Goal: Use online tool/utility: Utilize a website feature to perform a specific function

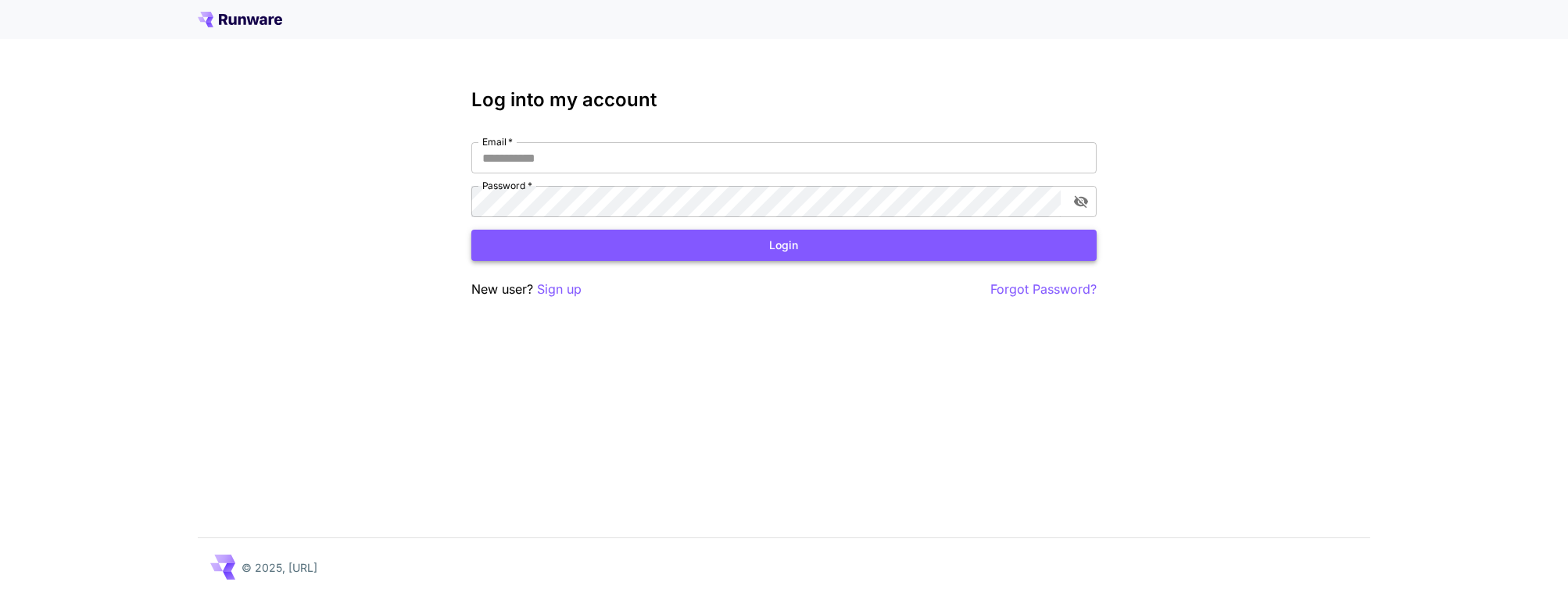
type input "**********"
click at [780, 249] on button "Login" at bounding box center [784, 245] width 625 height 32
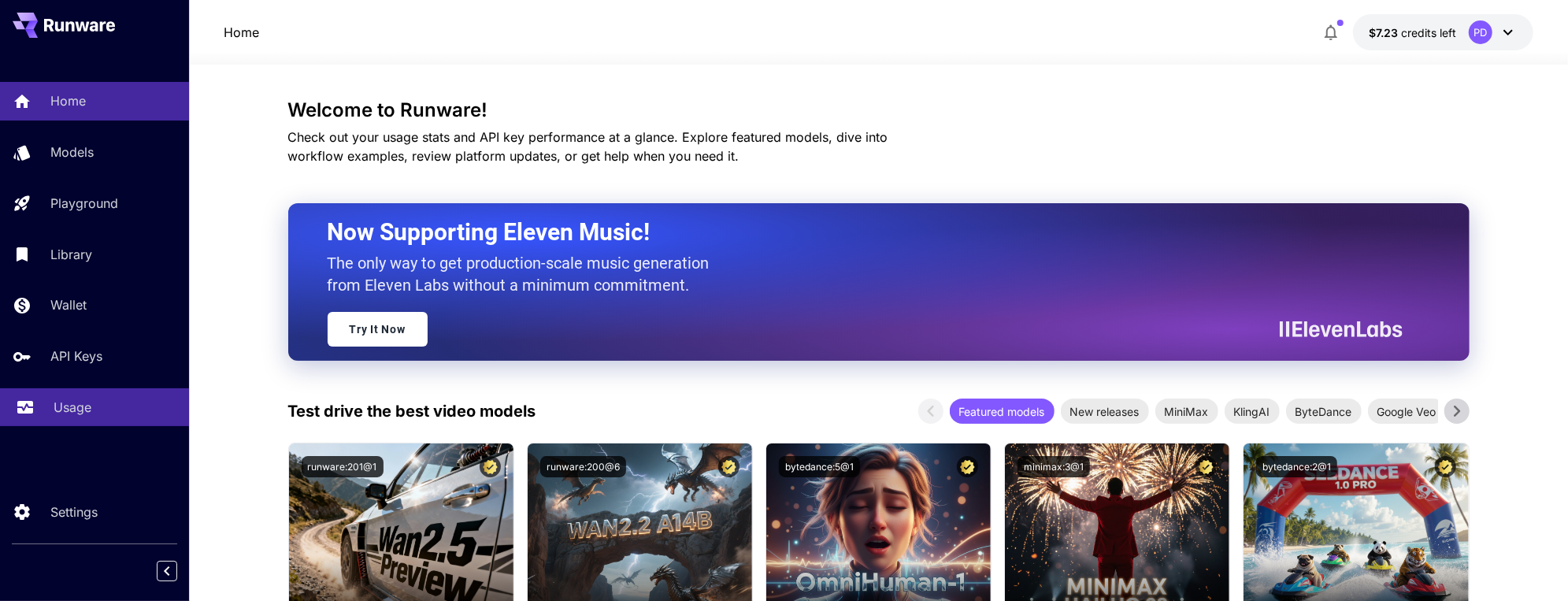
click at [55, 399] on p "Usage" at bounding box center [72, 408] width 38 height 19
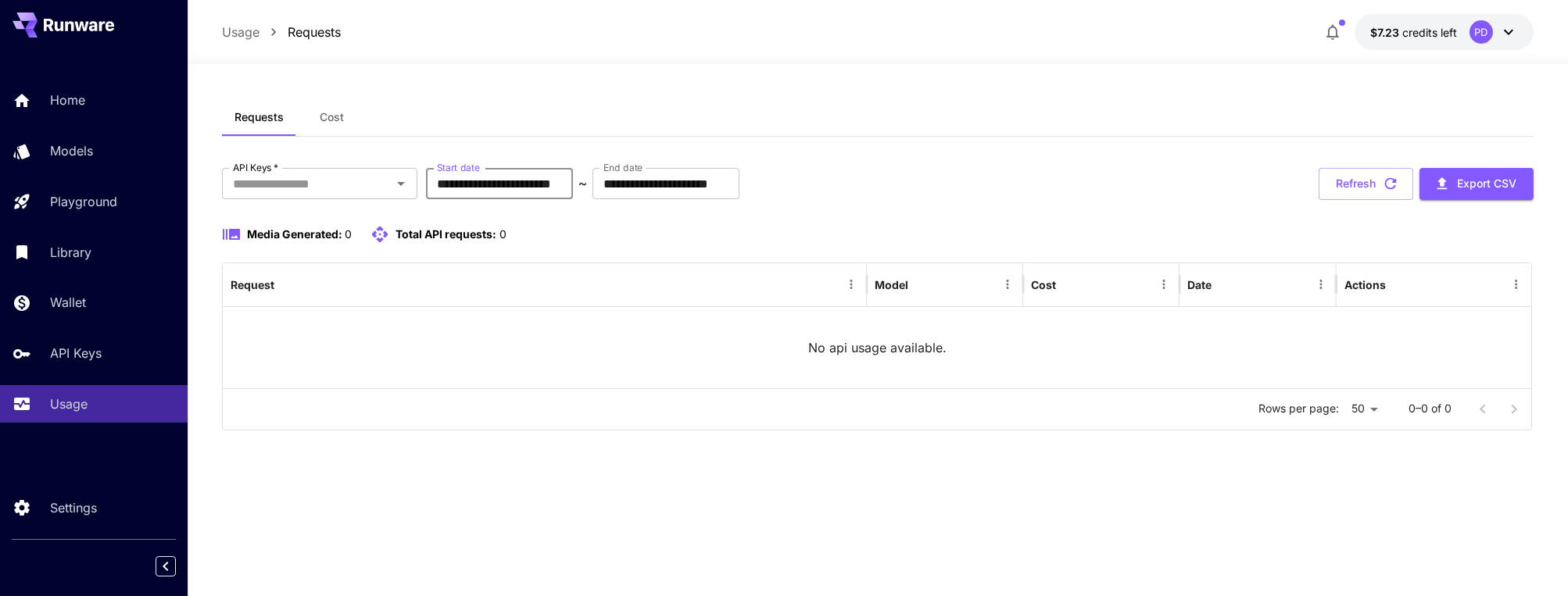
click at [548, 186] on input "**********" at bounding box center [499, 184] width 147 height 32
click at [332, 116] on span "Cost" at bounding box center [331, 117] width 24 height 14
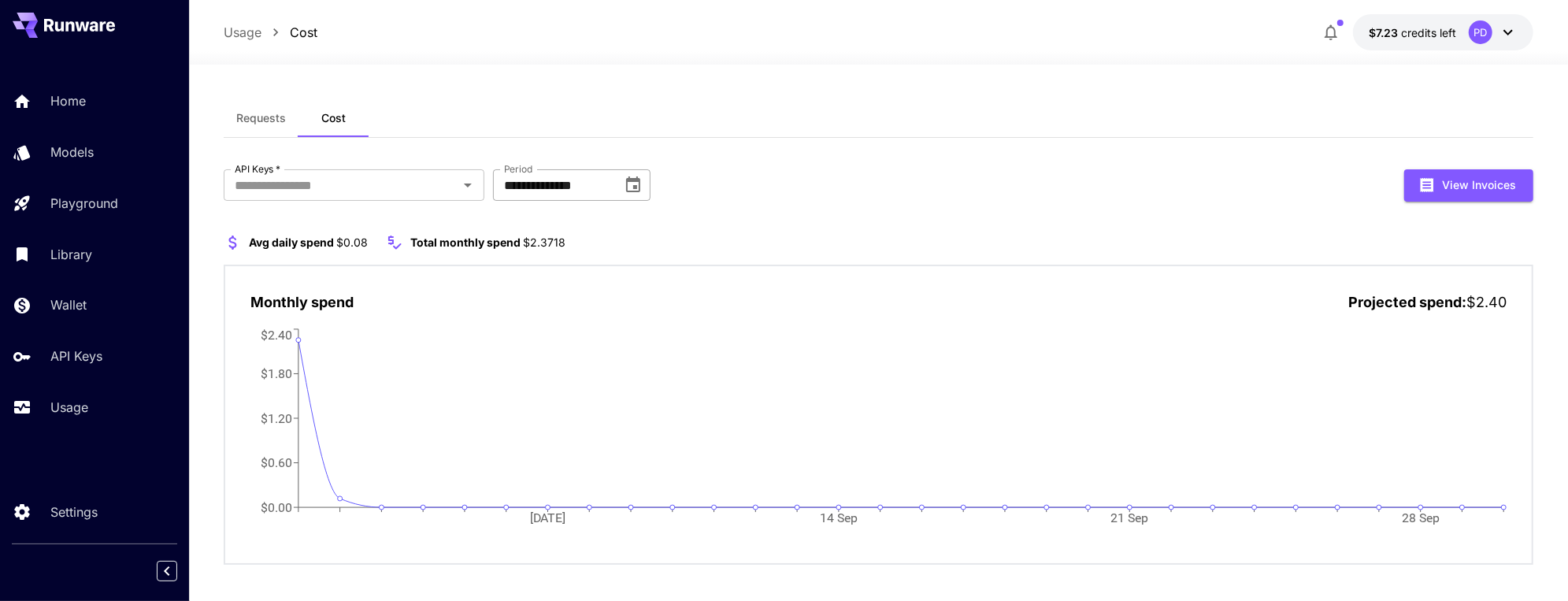
click at [566, 181] on input "**********" at bounding box center [552, 185] width 118 height 32
click at [628, 184] on icon "Choose date, selected date is Sep 1, 2025" at bounding box center [633, 185] width 19 height 19
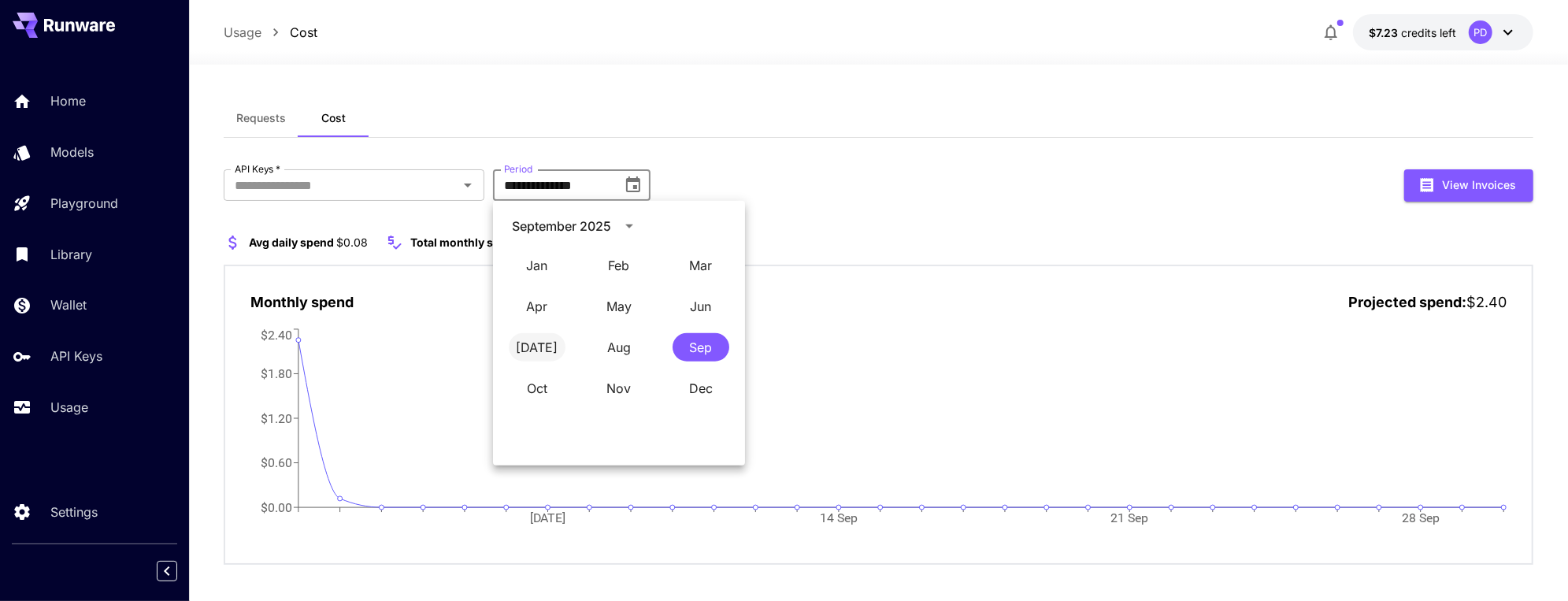
click at [556, 347] on button "[DATE]" at bounding box center [536, 347] width 56 height 29
type input "*********"
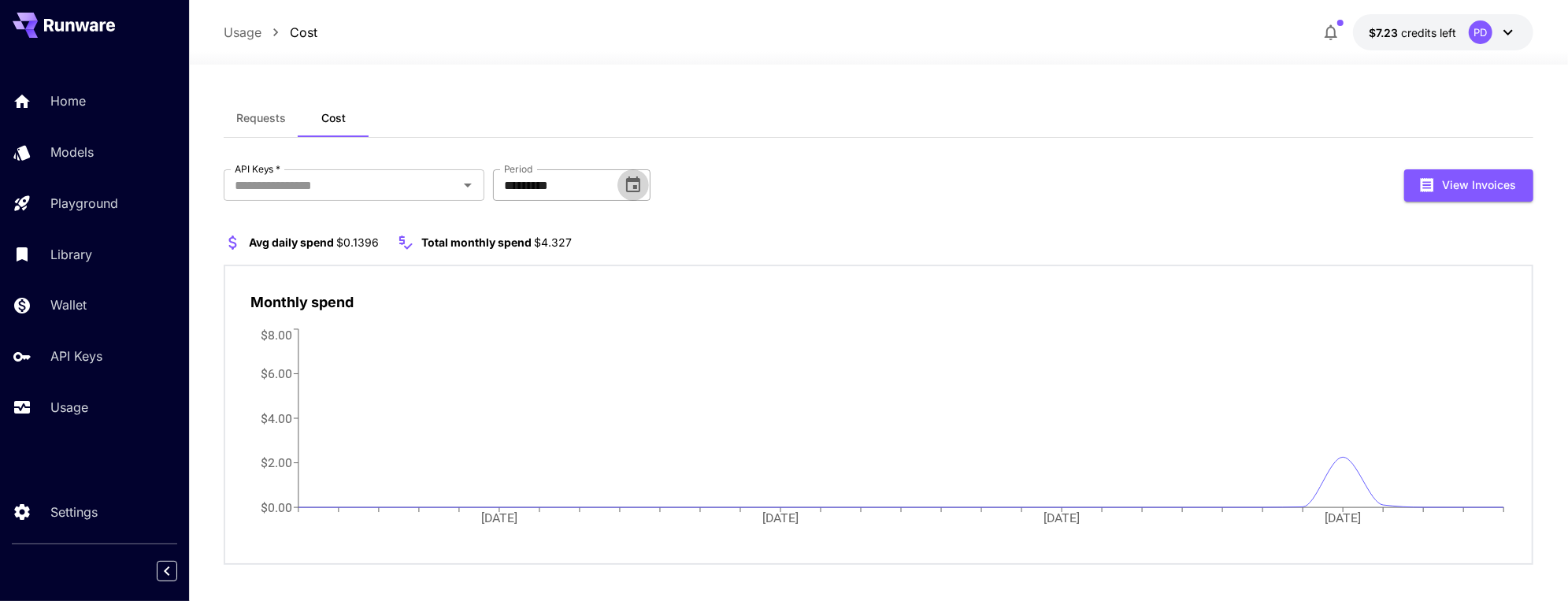
click at [632, 185] on icon "Choose date, selected date is Jul 1, 2025" at bounding box center [633, 185] width 19 height 19
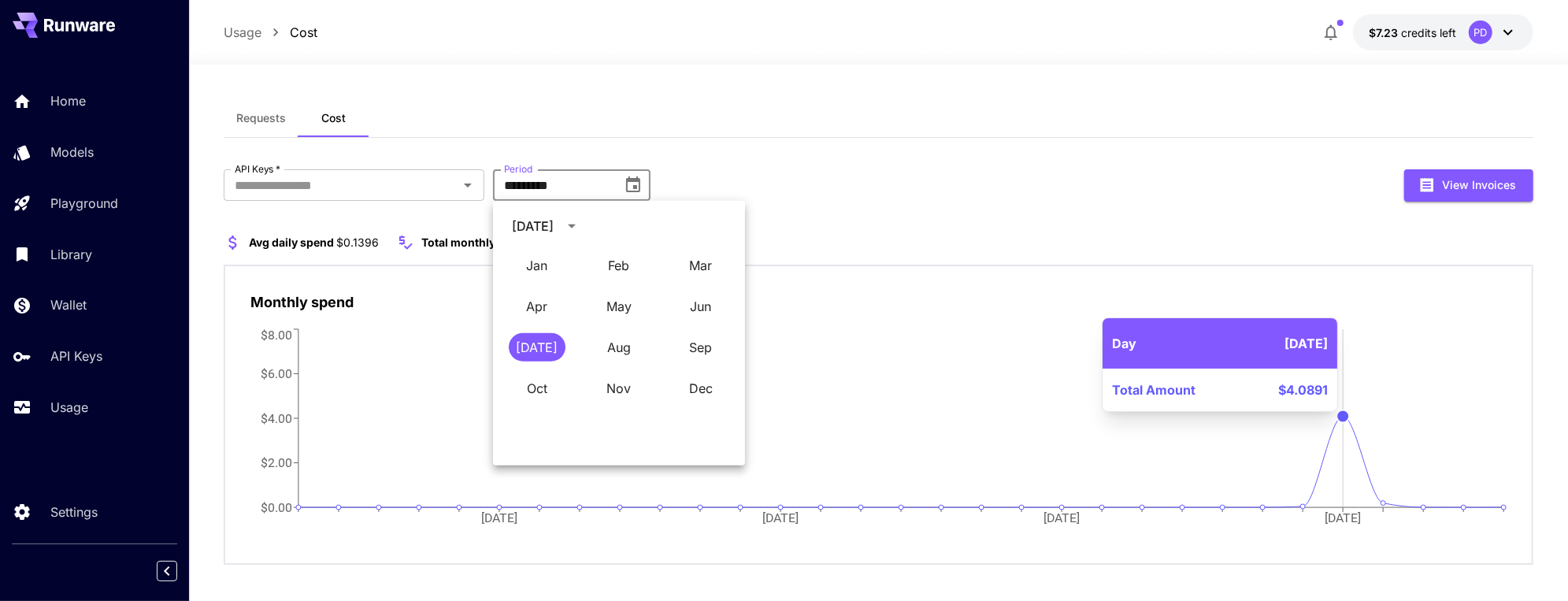
click at [1345, 419] on circle at bounding box center [1345, 416] width 13 height 13
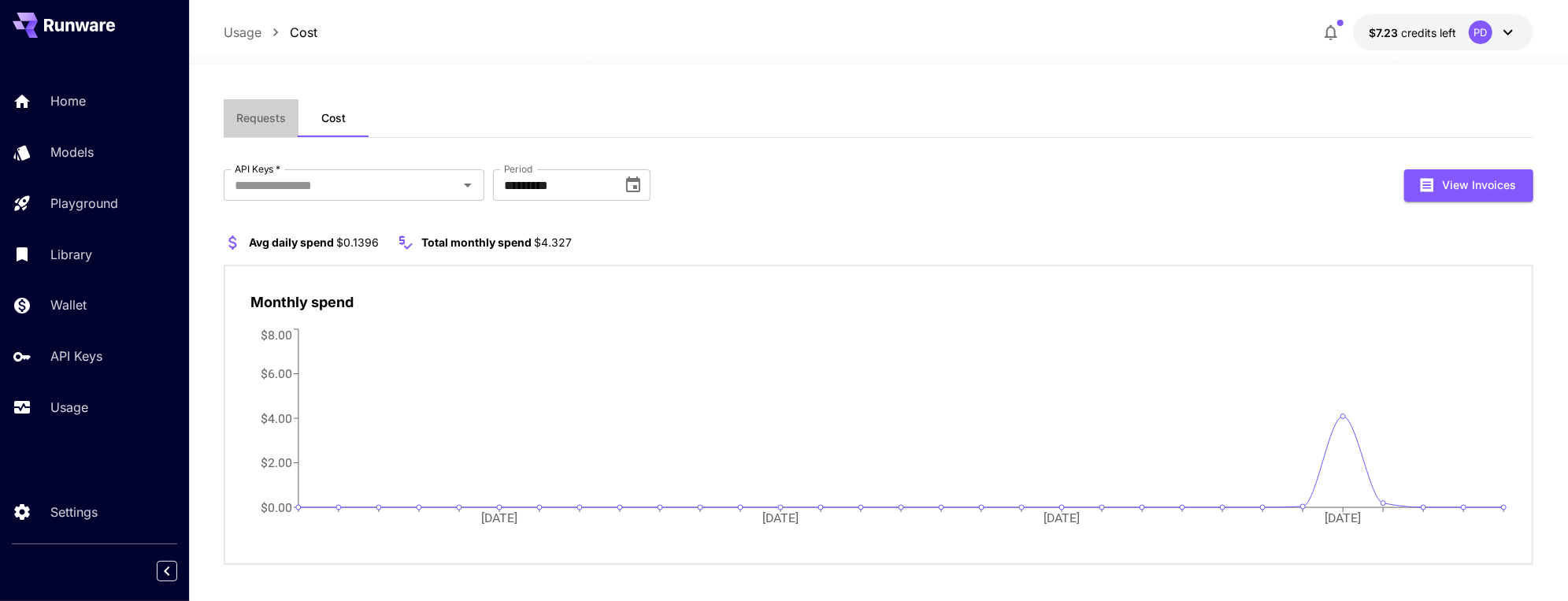
click at [261, 116] on span "Requests" at bounding box center [261, 118] width 49 height 14
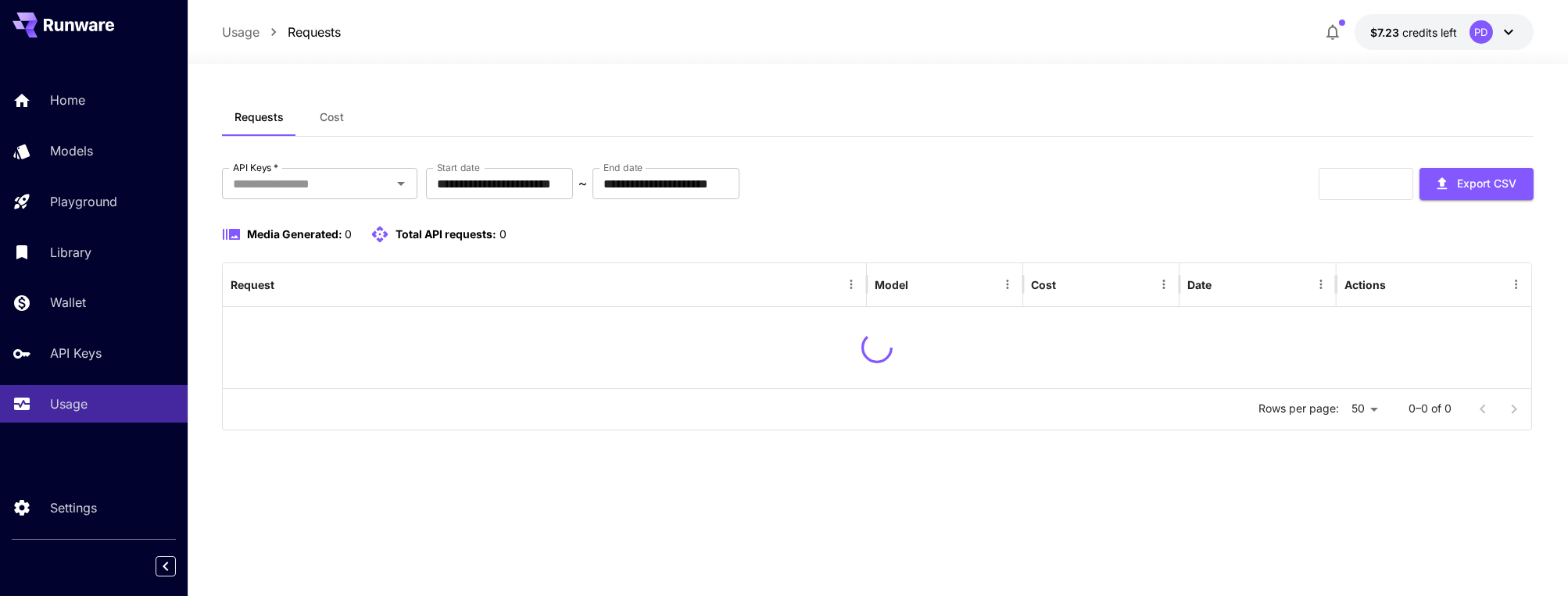
click at [319, 114] on span "Cost" at bounding box center [331, 117] width 24 height 14
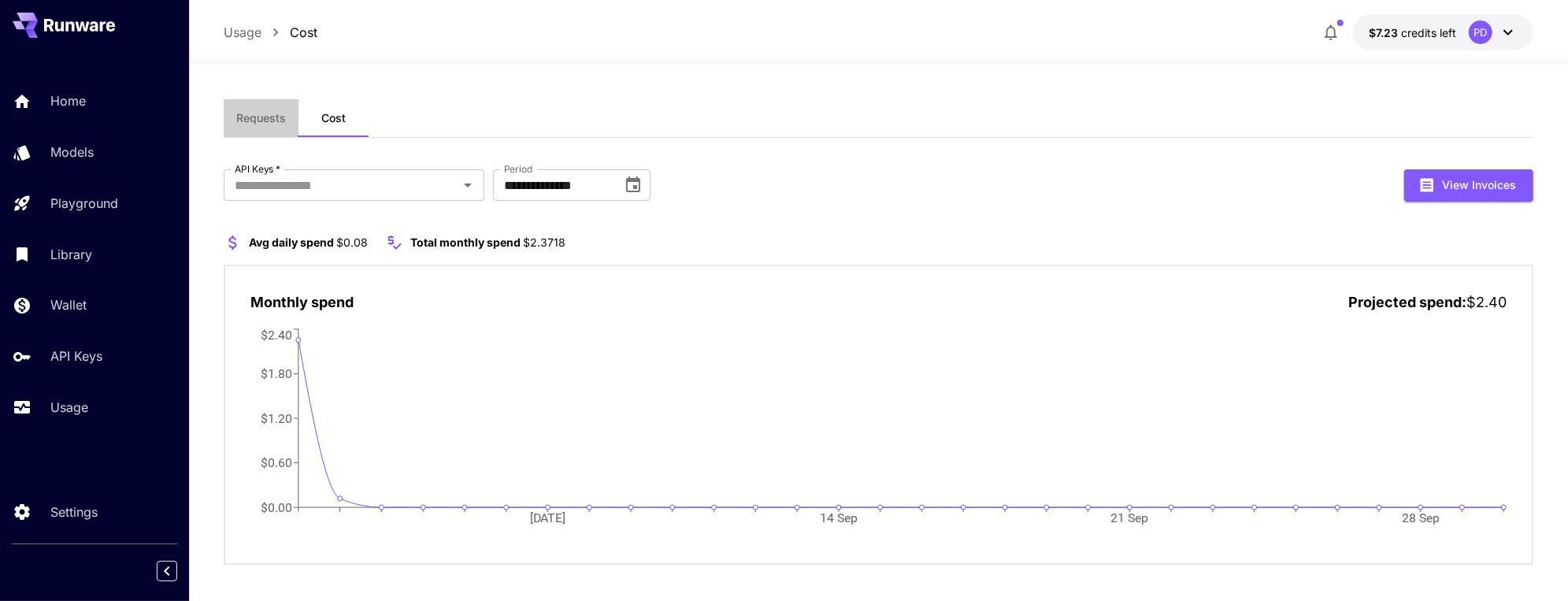
click at [262, 118] on span "Requests" at bounding box center [261, 118] width 49 height 14
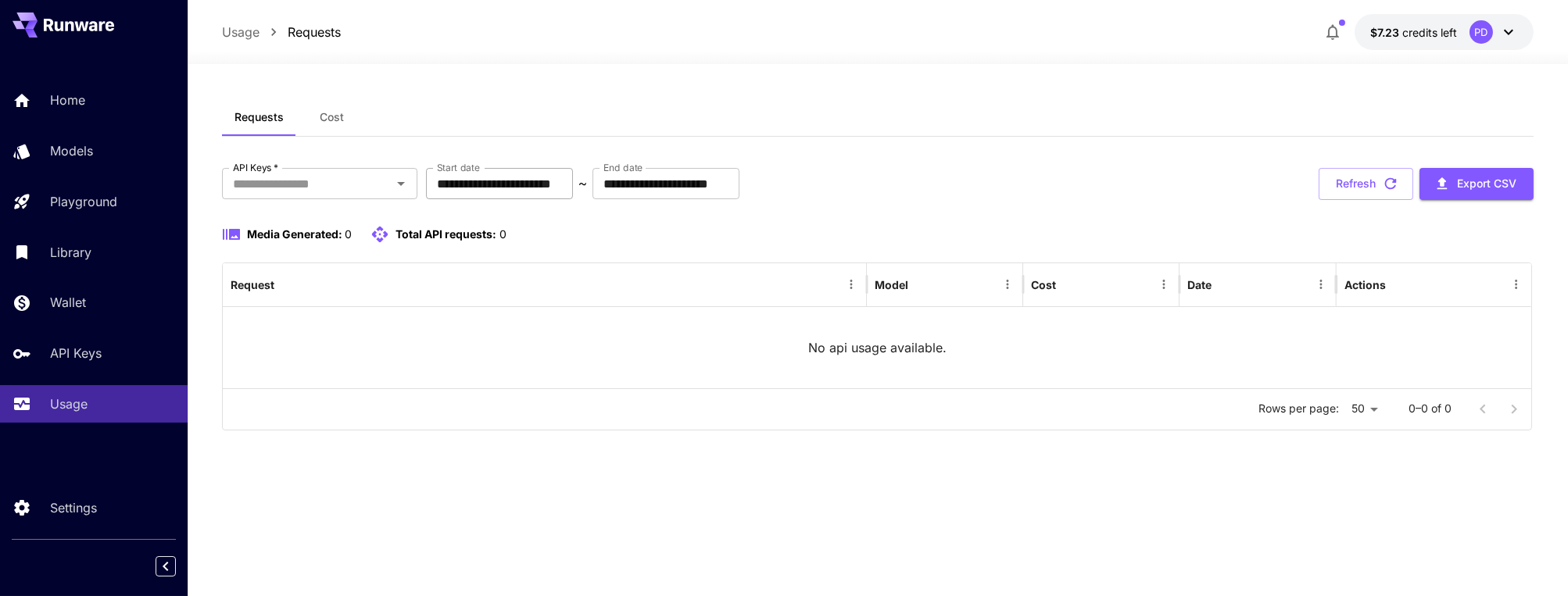
click at [499, 182] on input "**********" at bounding box center [499, 184] width 147 height 32
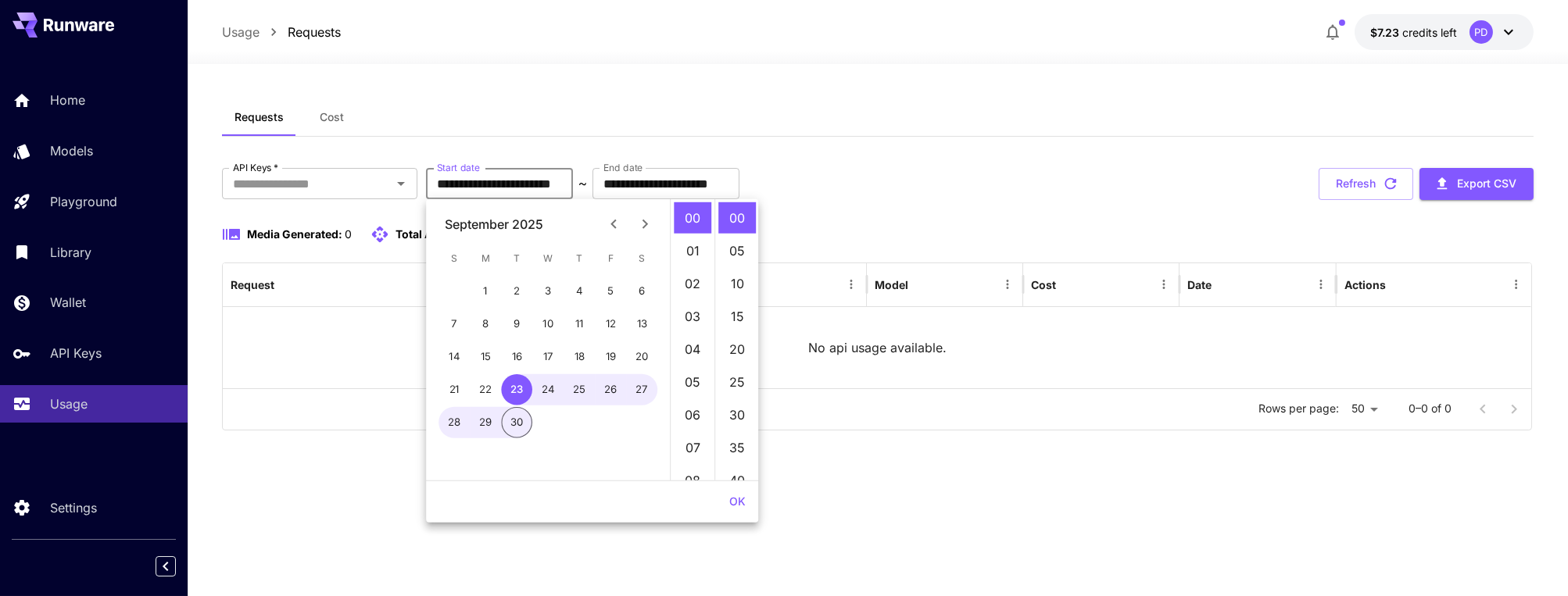
click at [614, 224] on icon "Previous month" at bounding box center [613, 225] width 19 height 19
click at [600, 288] on button "6" at bounding box center [610, 292] width 32 height 32
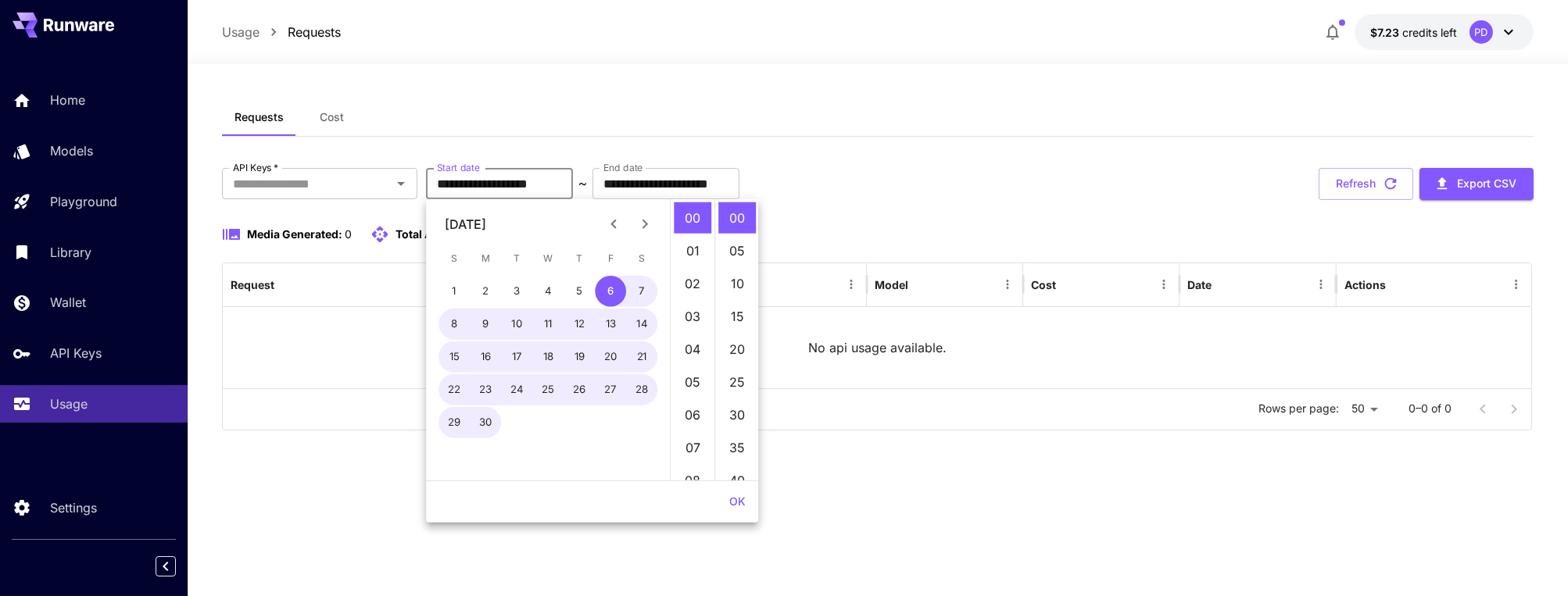
type input "**********"
click at [739, 504] on button "OK" at bounding box center [737, 502] width 29 height 29
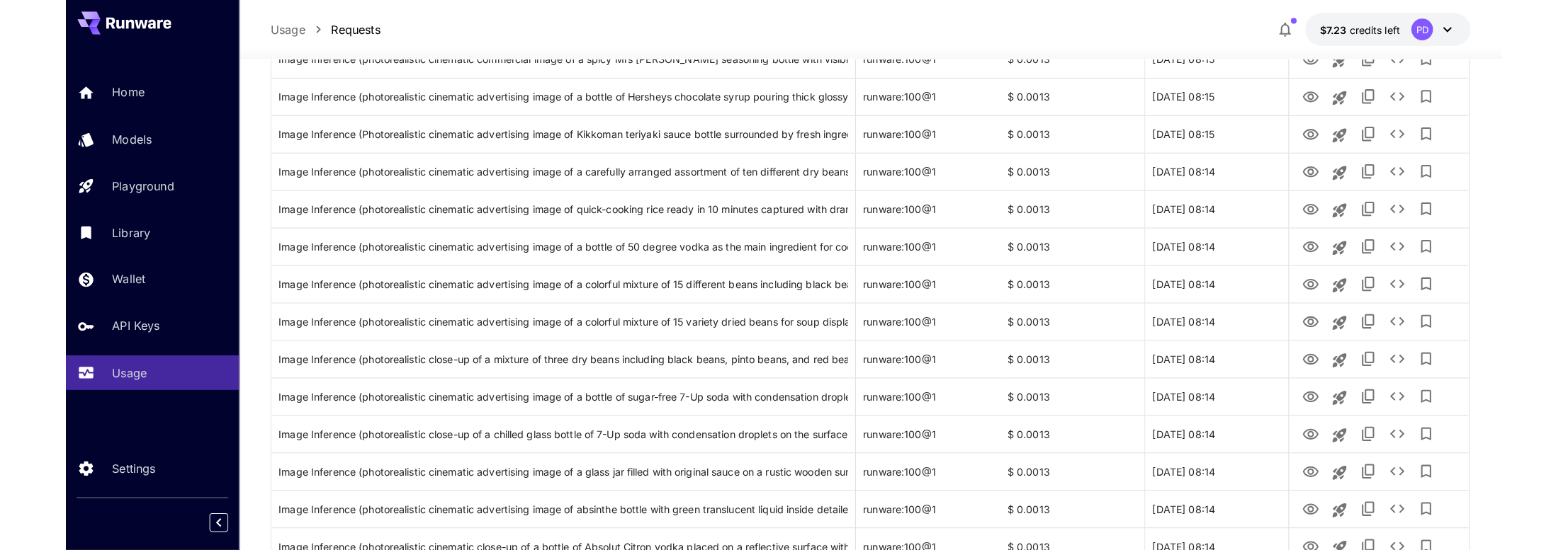
scroll to position [424, 0]
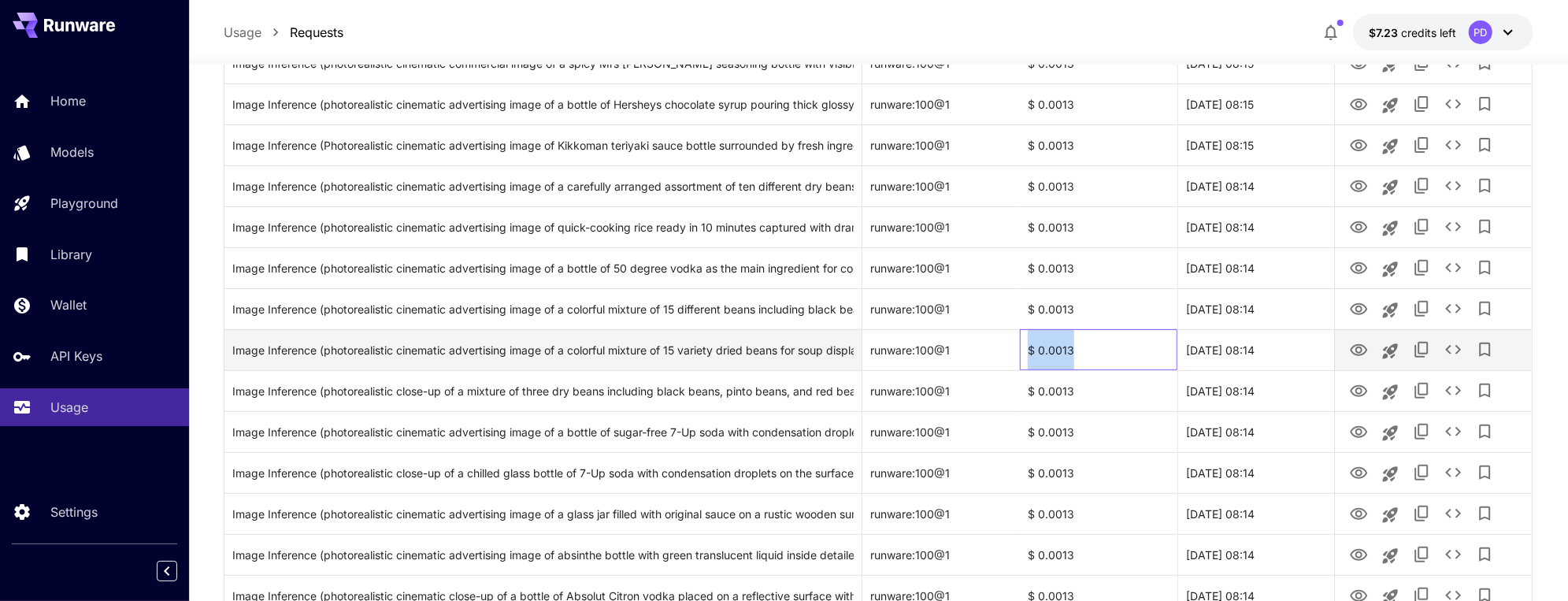
drag, startPoint x: 1073, startPoint y: 349, endPoint x: 1027, endPoint y: 351, distance: 46.0
click at [1027, 351] on div "$ 0.0013" at bounding box center [1099, 350] width 157 height 41
copy div "$ 0.0013"
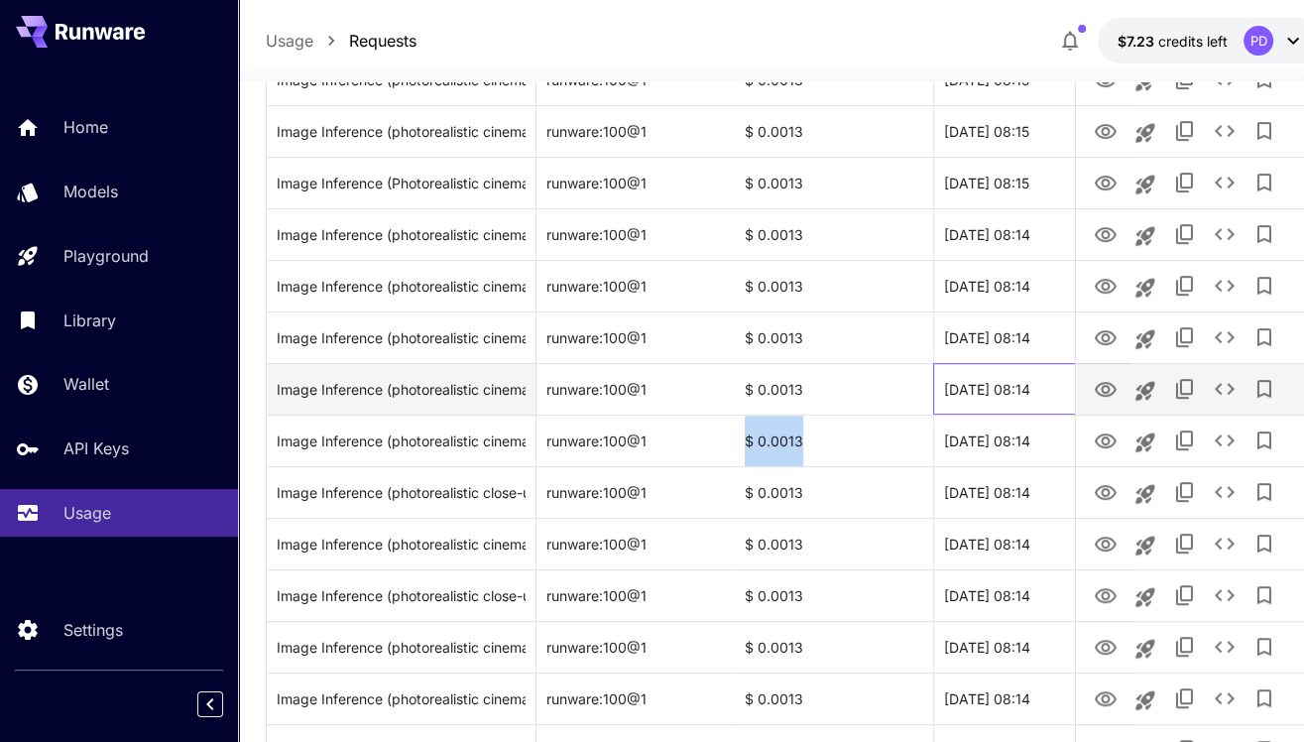
click at [933, 414] on div "[DATE] 08:14" at bounding box center [1032, 389] width 198 height 52
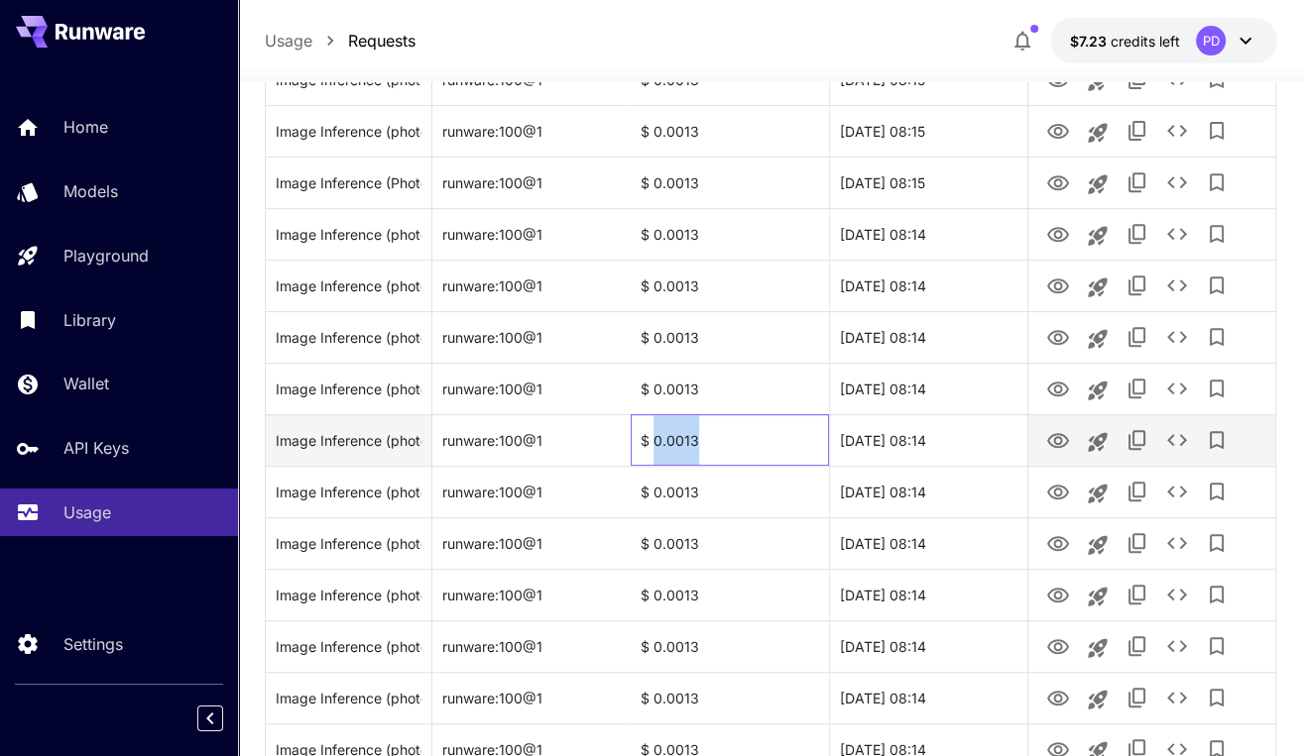
drag, startPoint x: 763, startPoint y: 501, endPoint x: 651, endPoint y: 504, distance: 112.1
click at [651, 466] on div "$ 0.0013" at bounding box center [729, 440] width 198 height 52
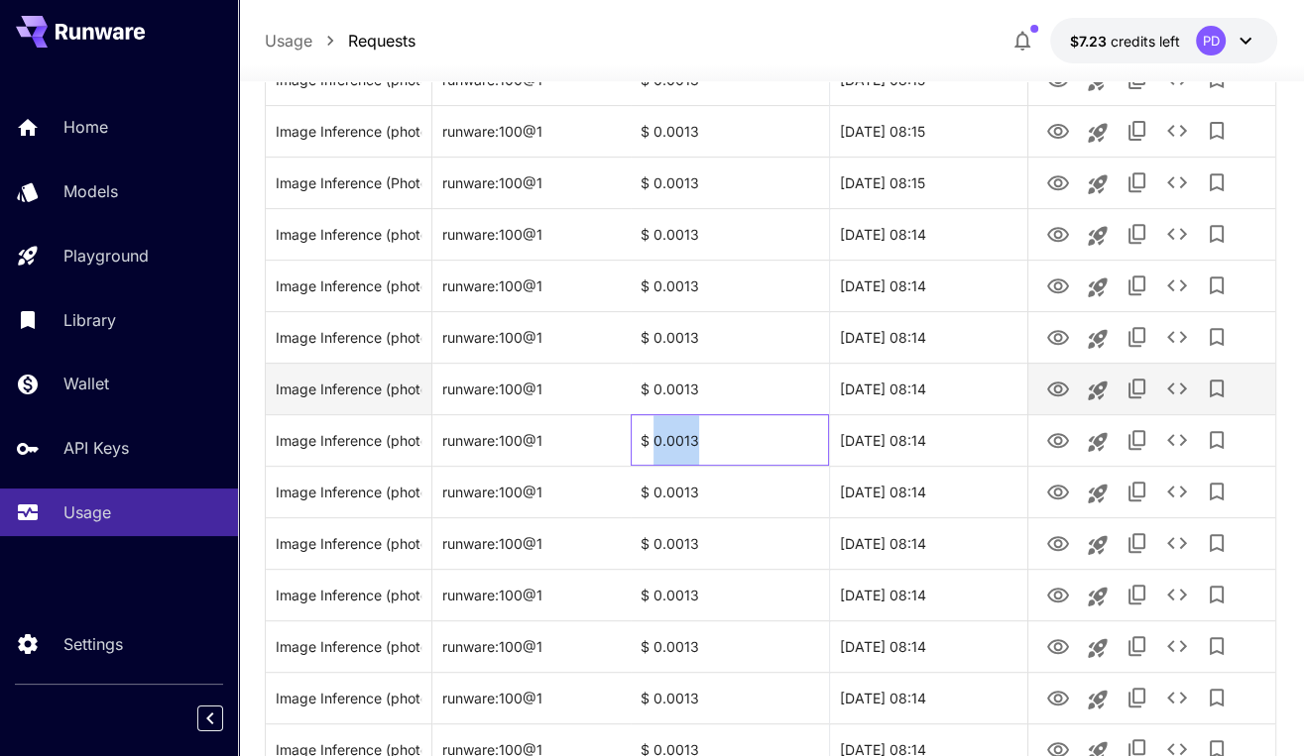
copy div "0.0013"
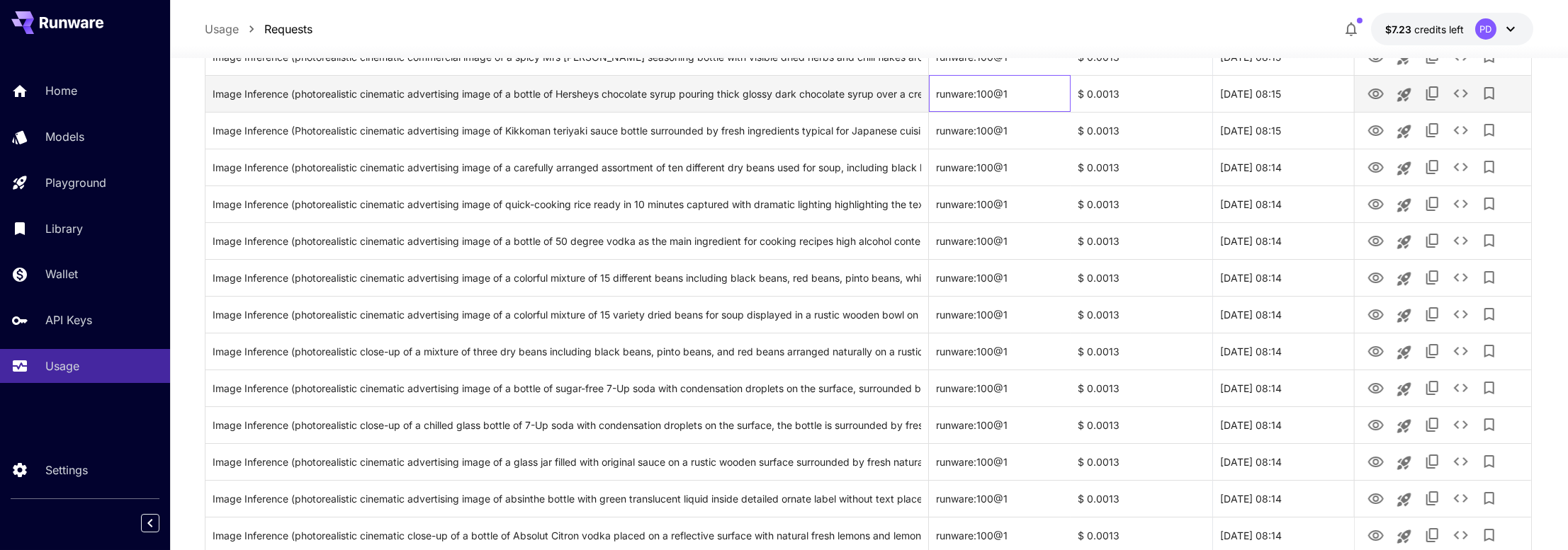
click at [1054, 94] on div "runware:100@1" at bounding box center [1000, 94] width 142 height 37
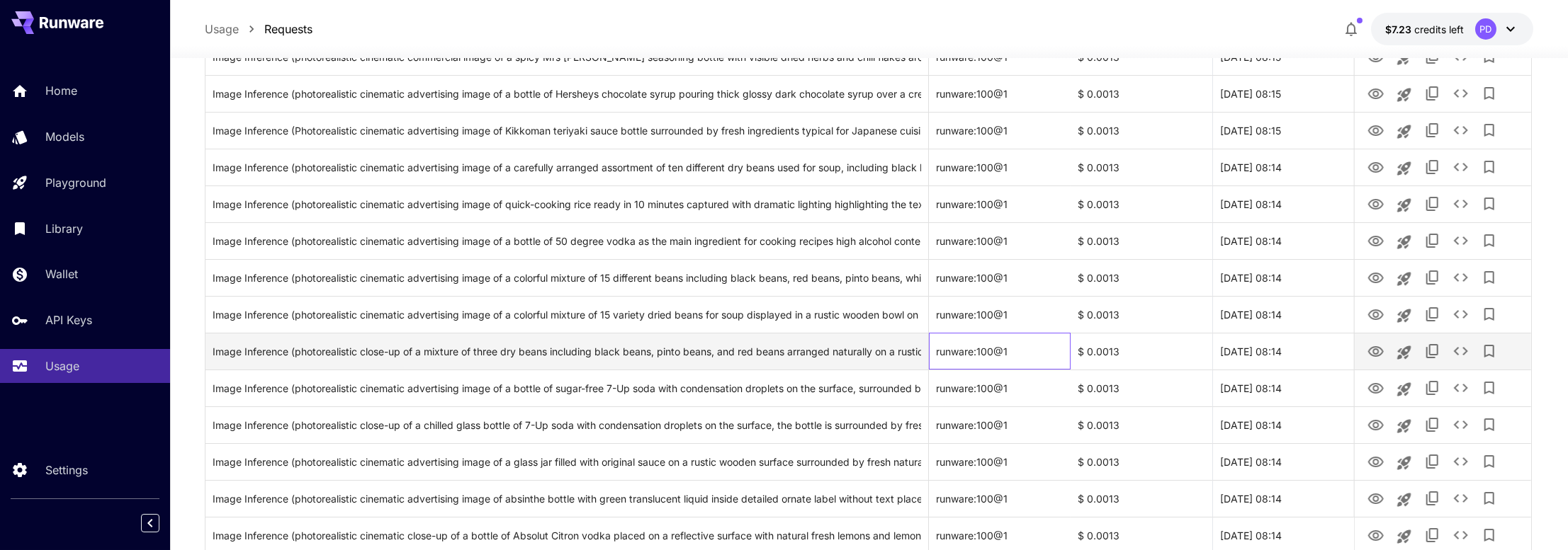
click at [1067, 350] on div "runware:100@1" at bounding box center [1000, 351] width 142 height 37
click at [1421, 354] on icon "See details" at bounding box center [1461, 351] width 17 height 17
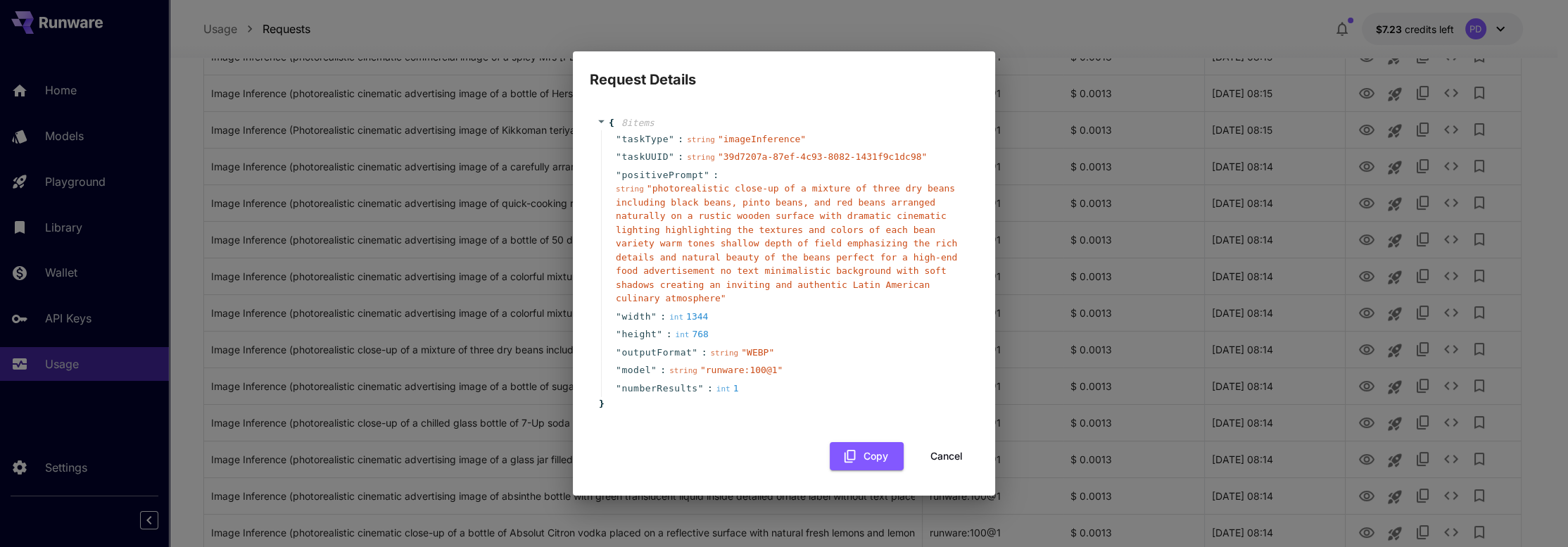
click at [952, 450] on button "Cancel" at bounding box center [946, 457] width 63 height 29
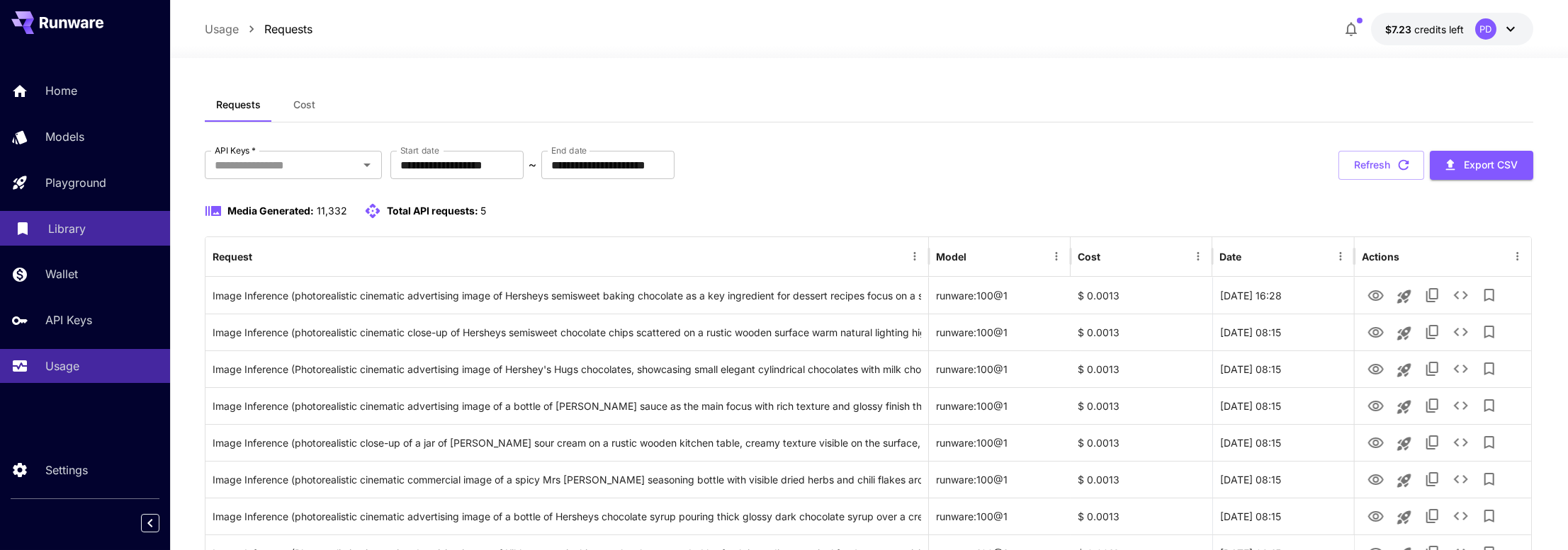
scroll to position [0, 0]
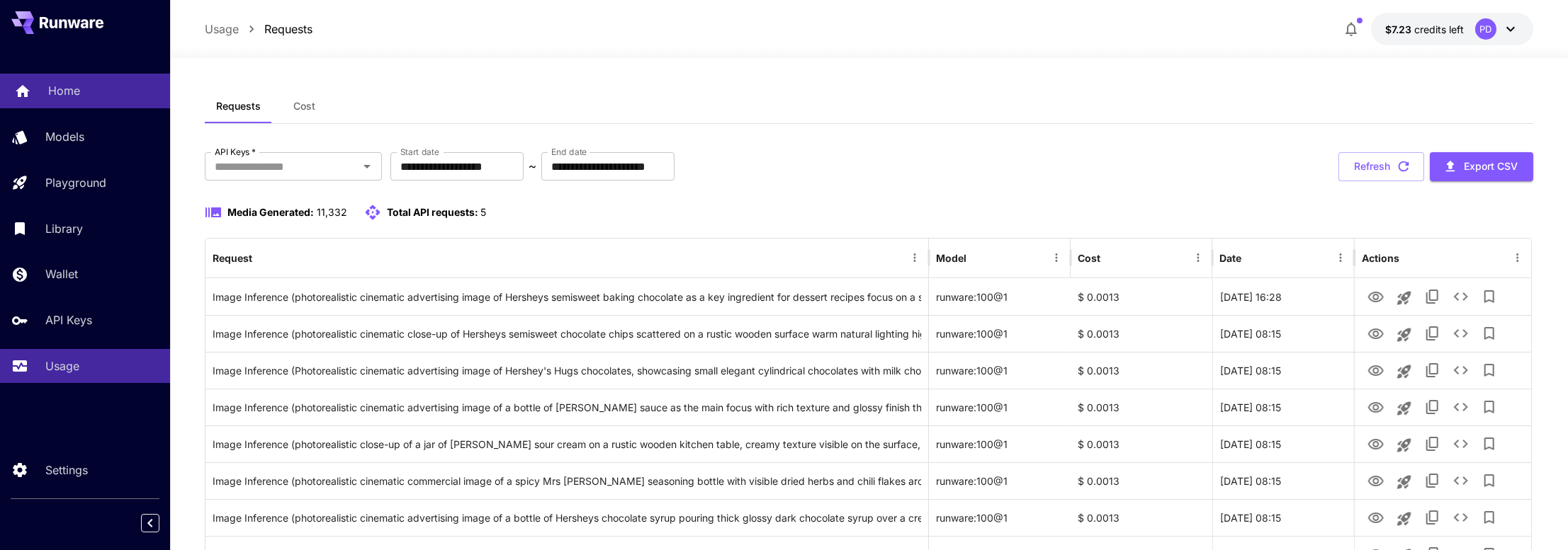
click at [66, 87] on p "Home" at bounding box center [64, 91] width 32 height 17
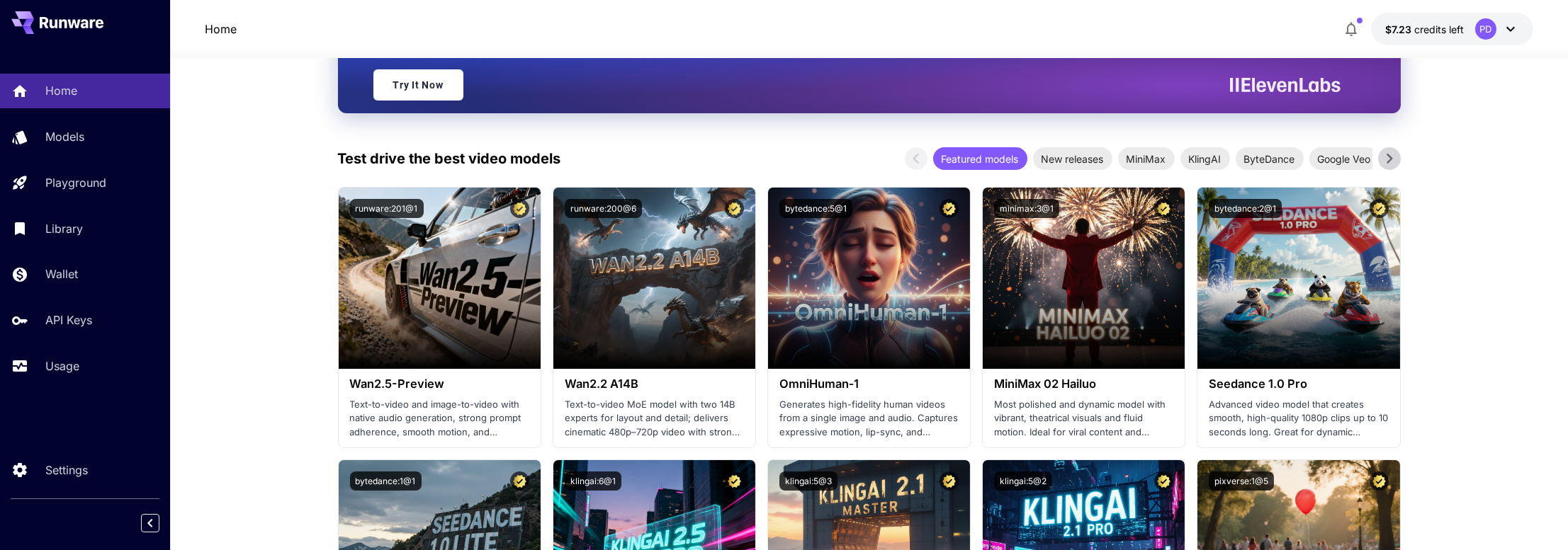
scroll to position [211, 0]
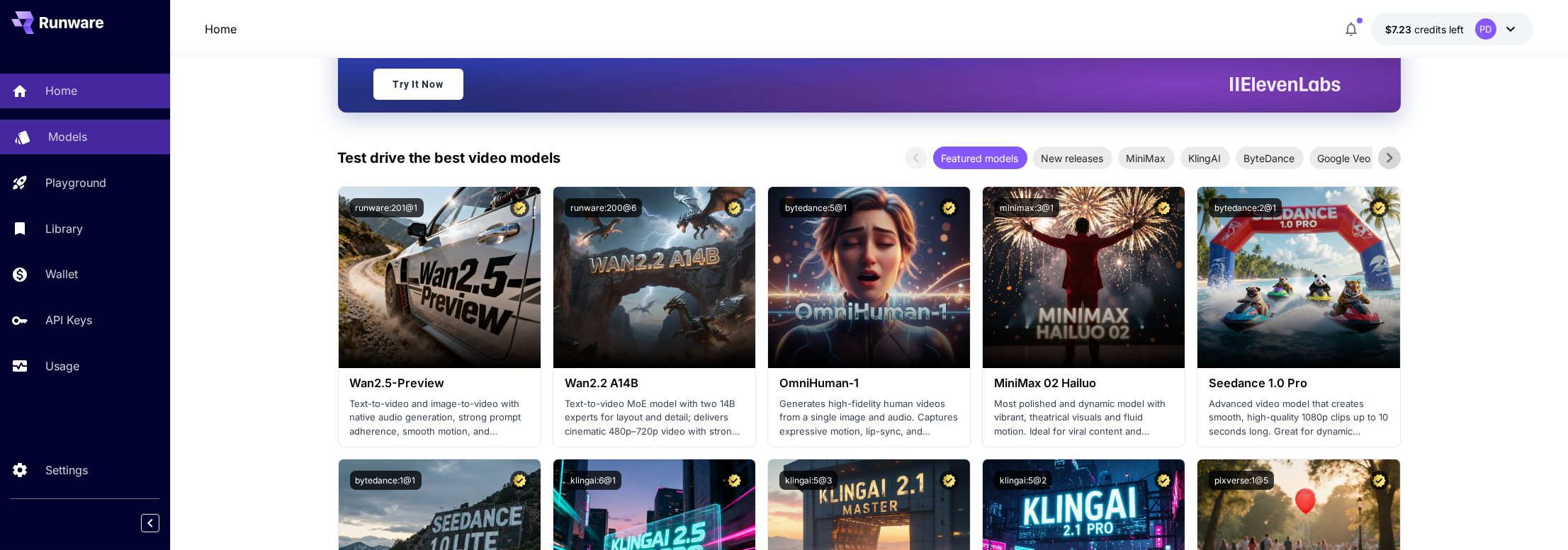
click at [77, 138] on p "Models" at bounding box center [67, 136] width 39 height 17
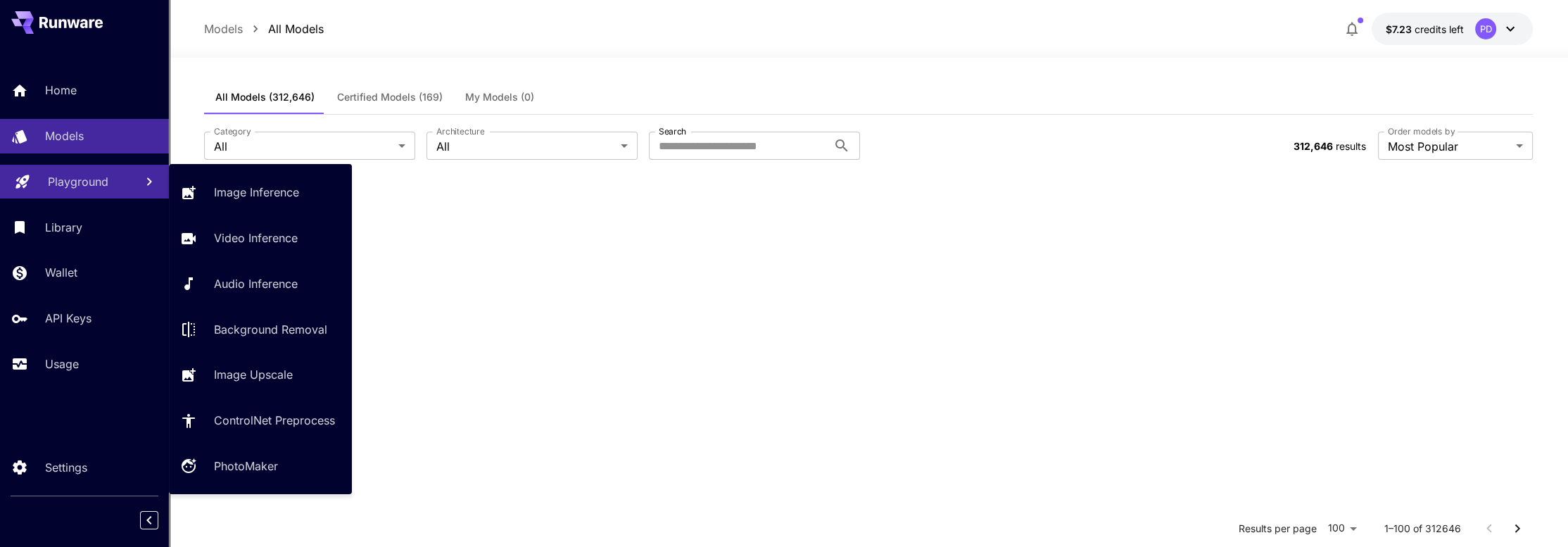
click at [71, 178] on p "Playground" at bounding box center [77, 182] width 60 height 17
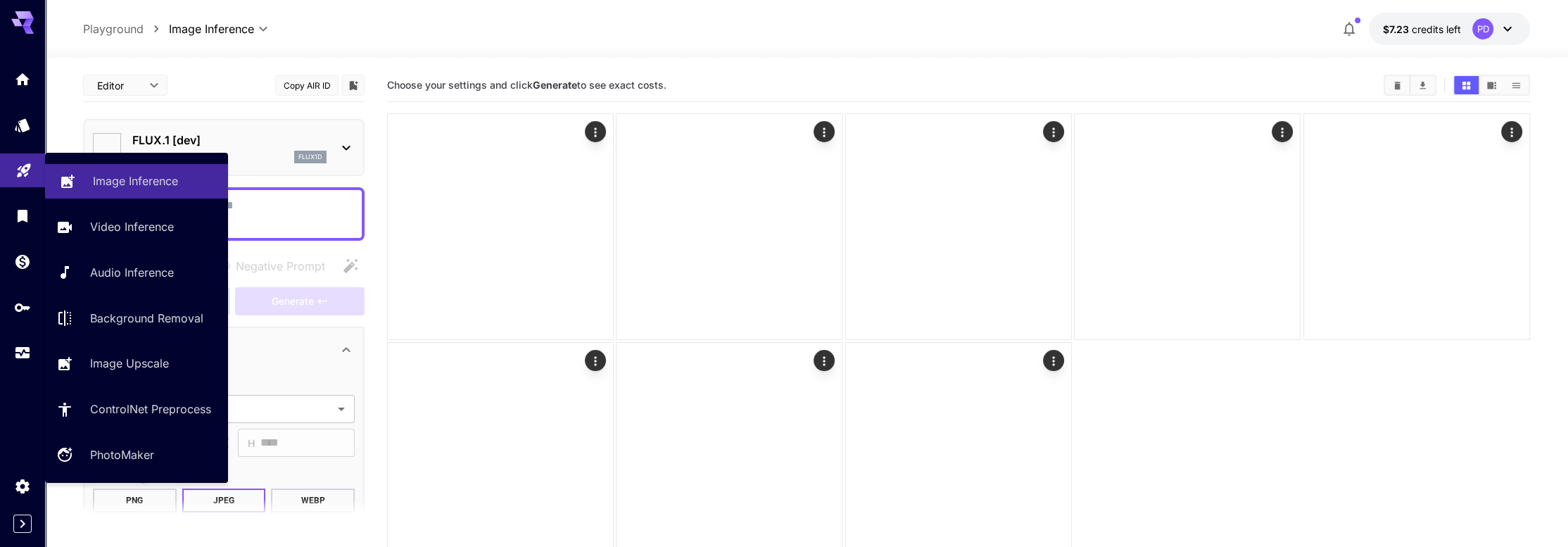
type input "**********"
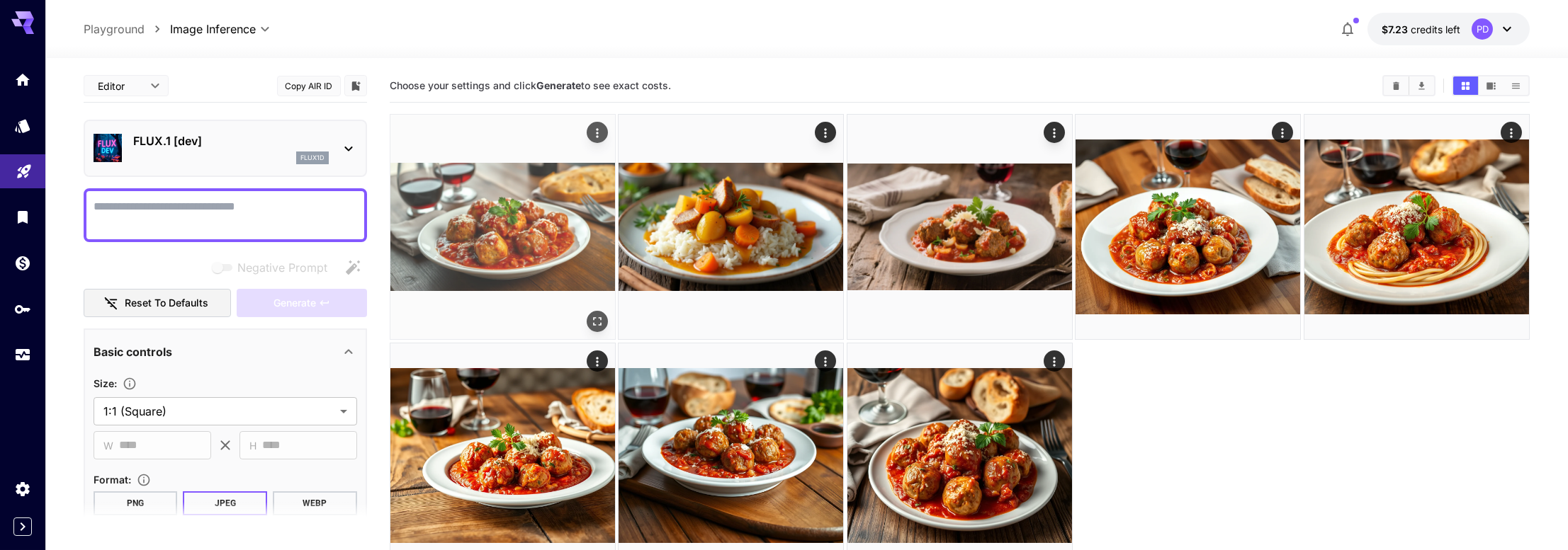
click at [512, 239] on img at bounding box center [502, 227] width 224 height 224
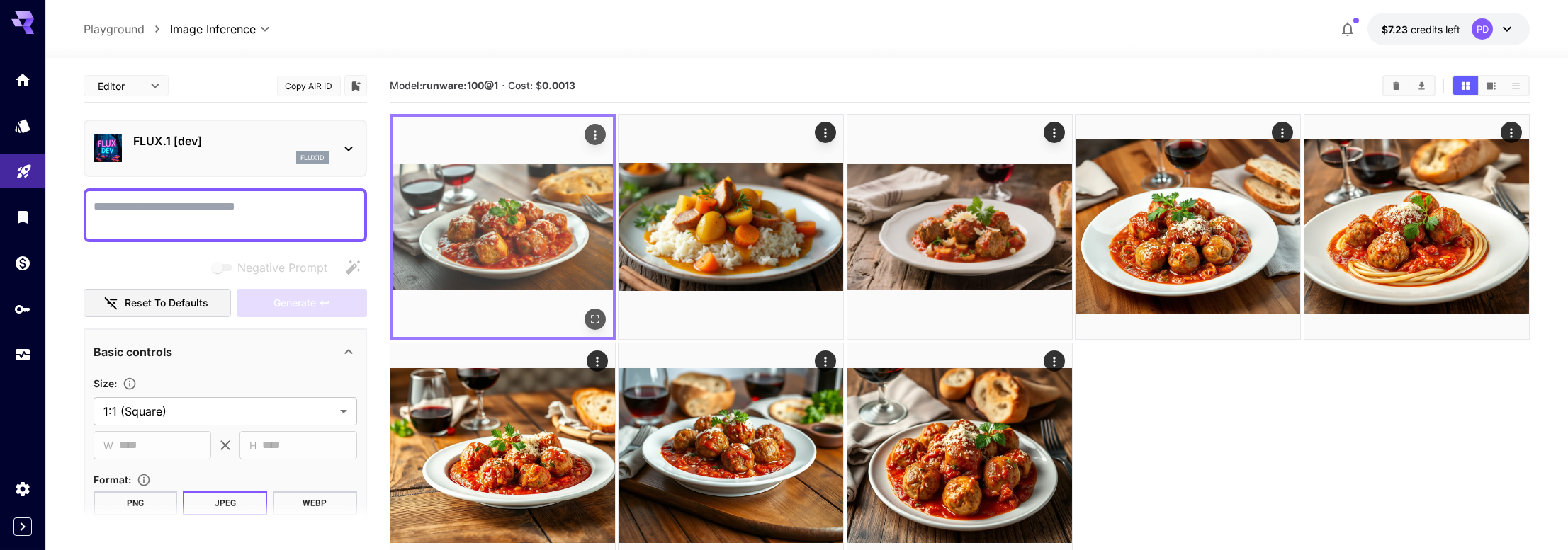
click at [517, 229] on img at bounding box center [502, 227] width 220 height 220
click at [527, 219] on img at bounding box center [502, 227] width 220 height 220
click at [593, 139] on icon "Actions" at bounding box center [595, 135] width 14 height 14
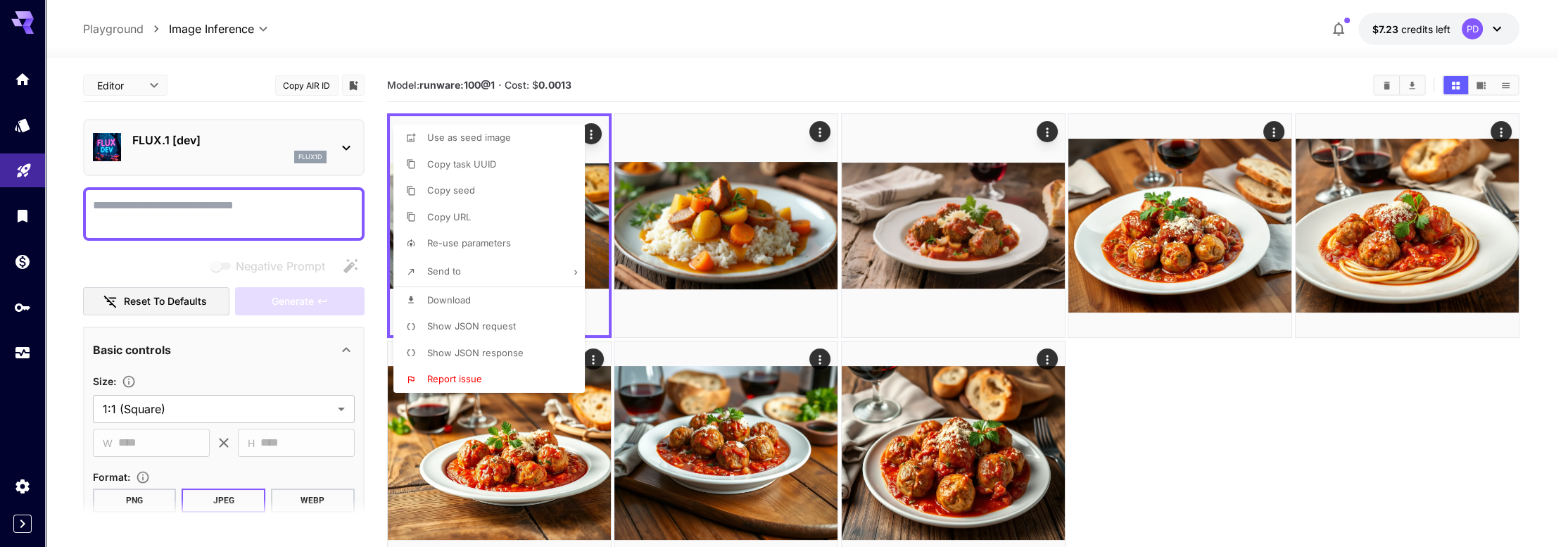
click at [691, 230] on div at bounding box center [784, 274] width 1568 height 547
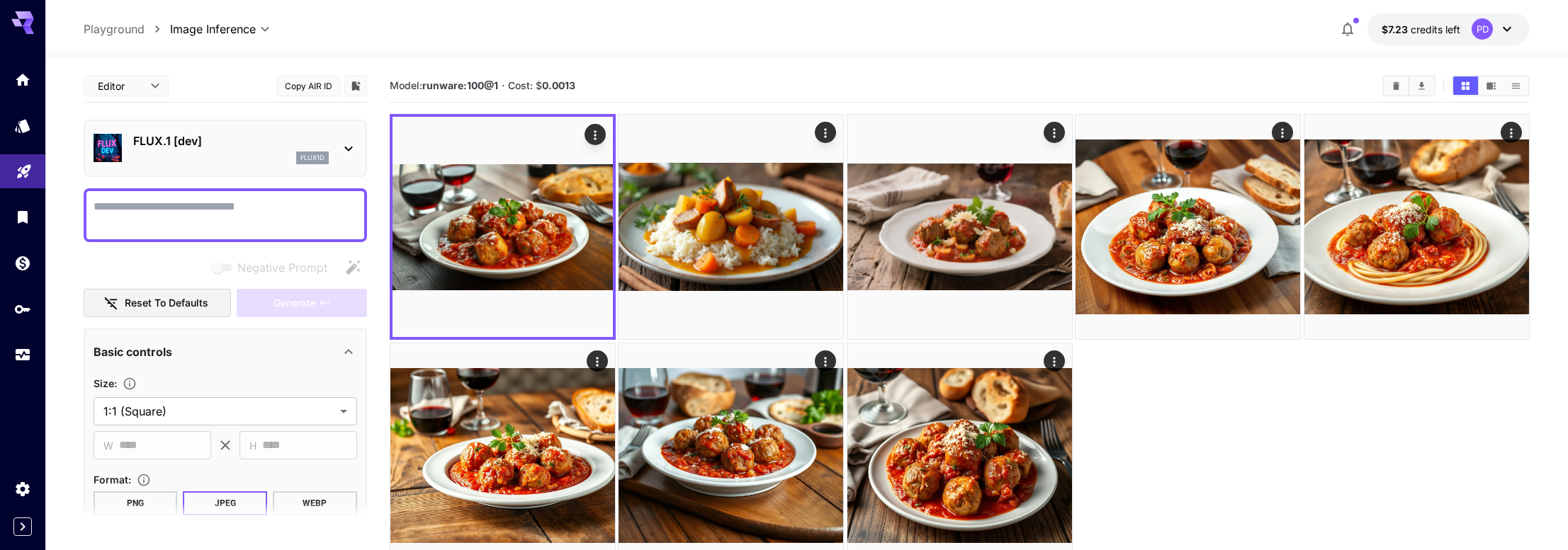
click at [1421, 87] on icon "Show media in video view" at bounding box center [1492, 86] width 9 height 7
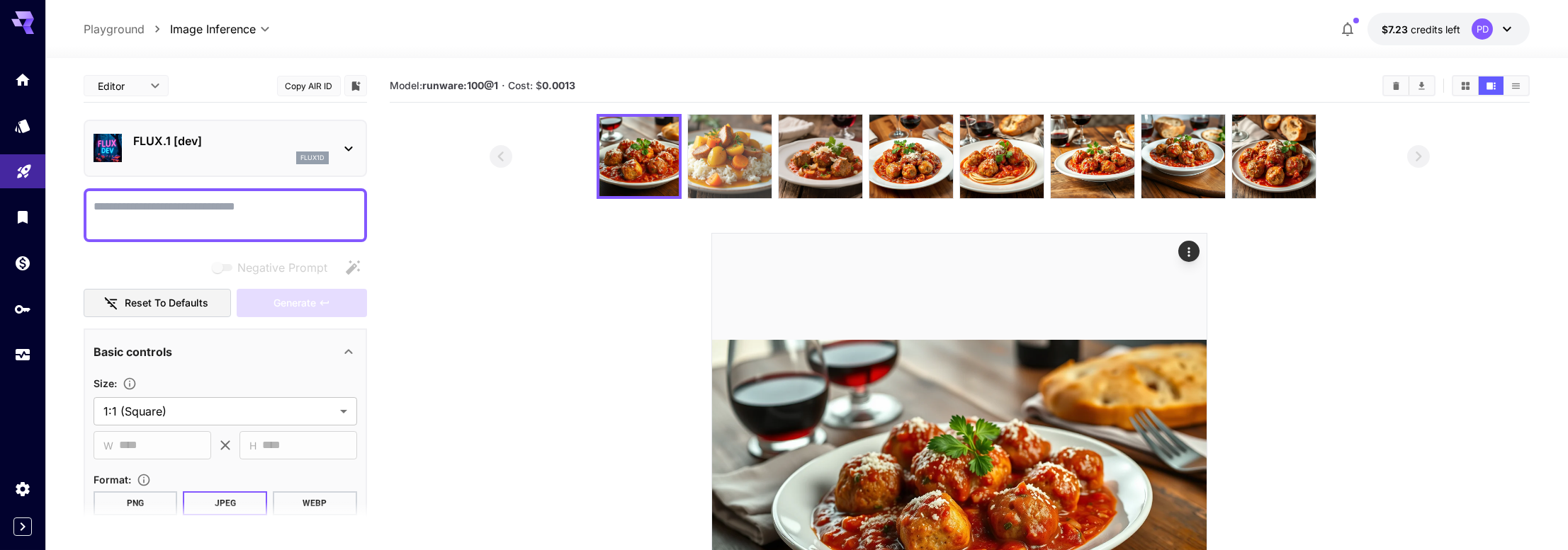
click at [751, 166] on img at bounding box center [730, 156] width 84 height 84
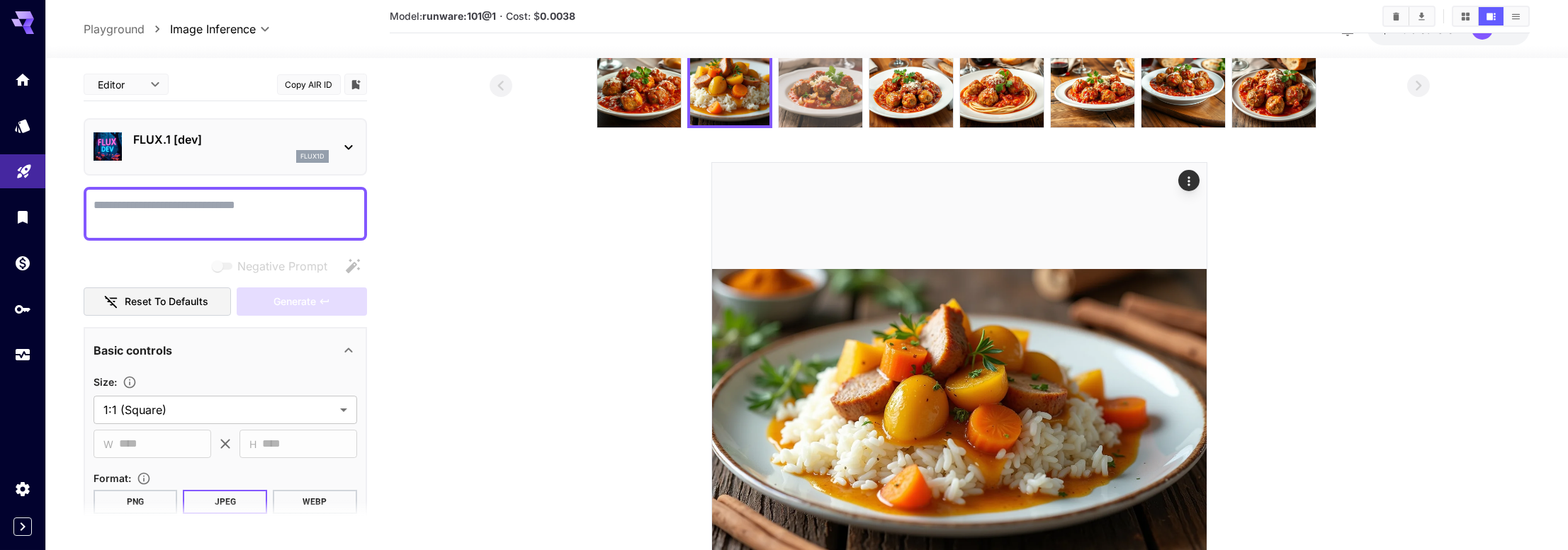
click at [845, 101] on img at bounding box center [820, 85] width 84 height 84
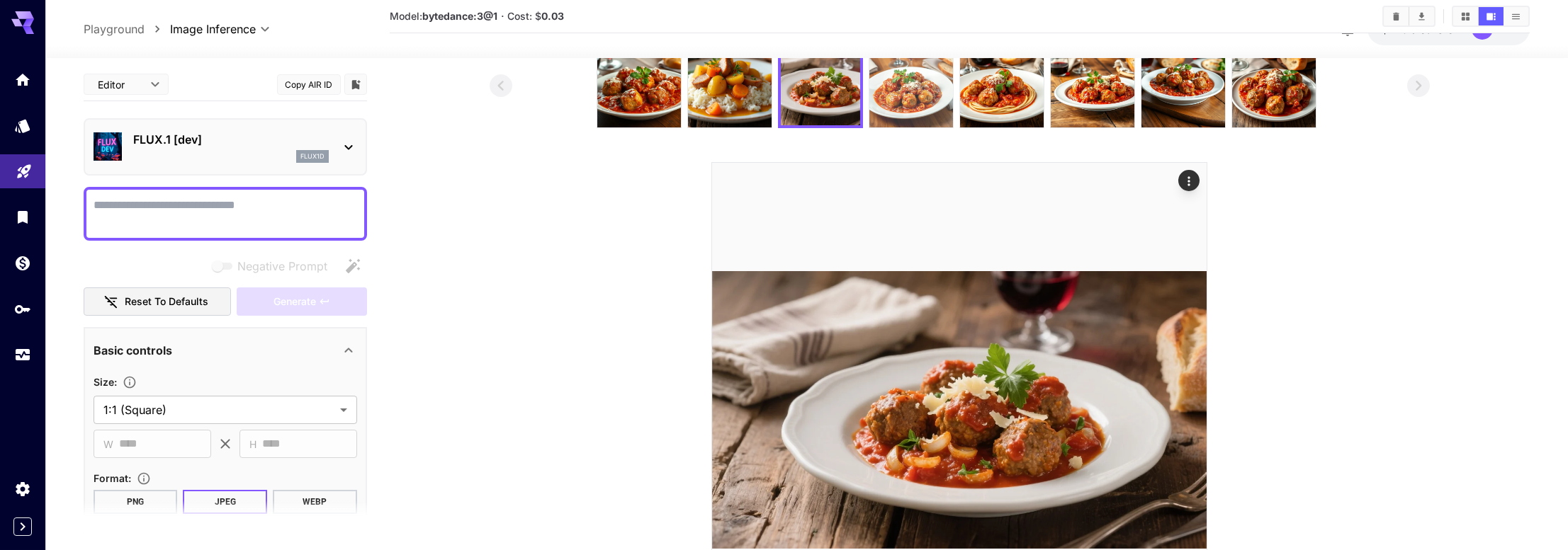
click at [921, 109] on img at bounding box center [910, 85] width 84 height 84
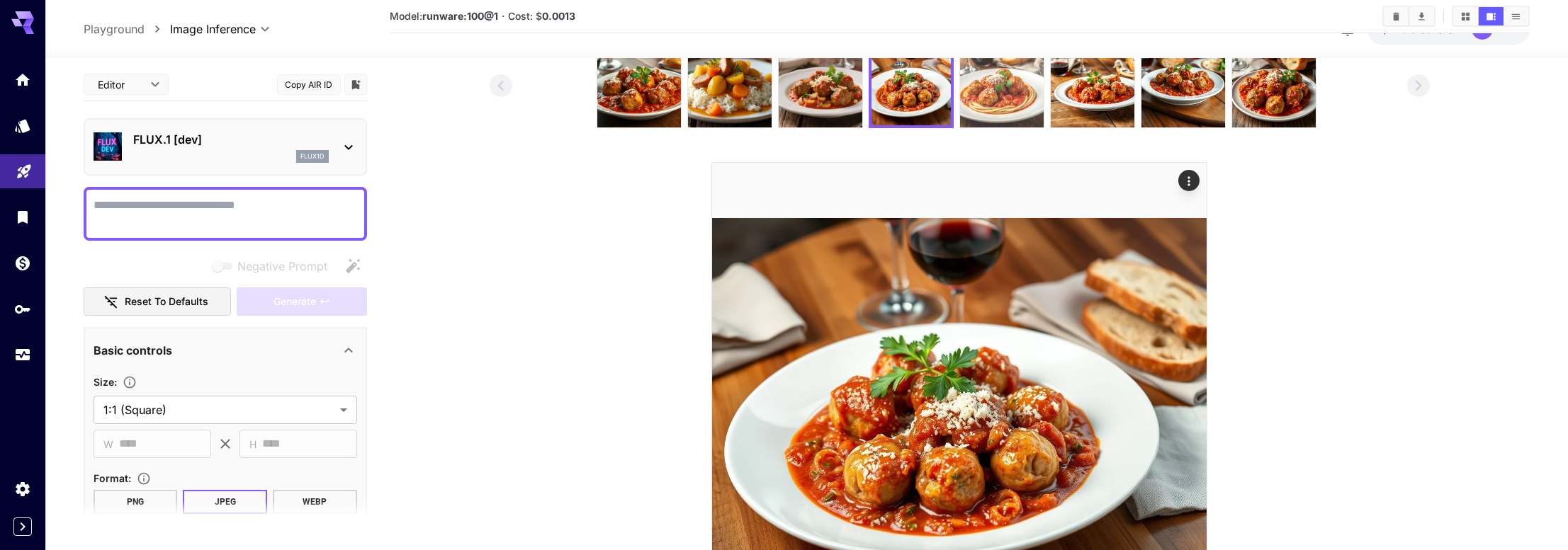
click at [1024, 104] on img at bounding box center [1001, 85] width 84 height 84
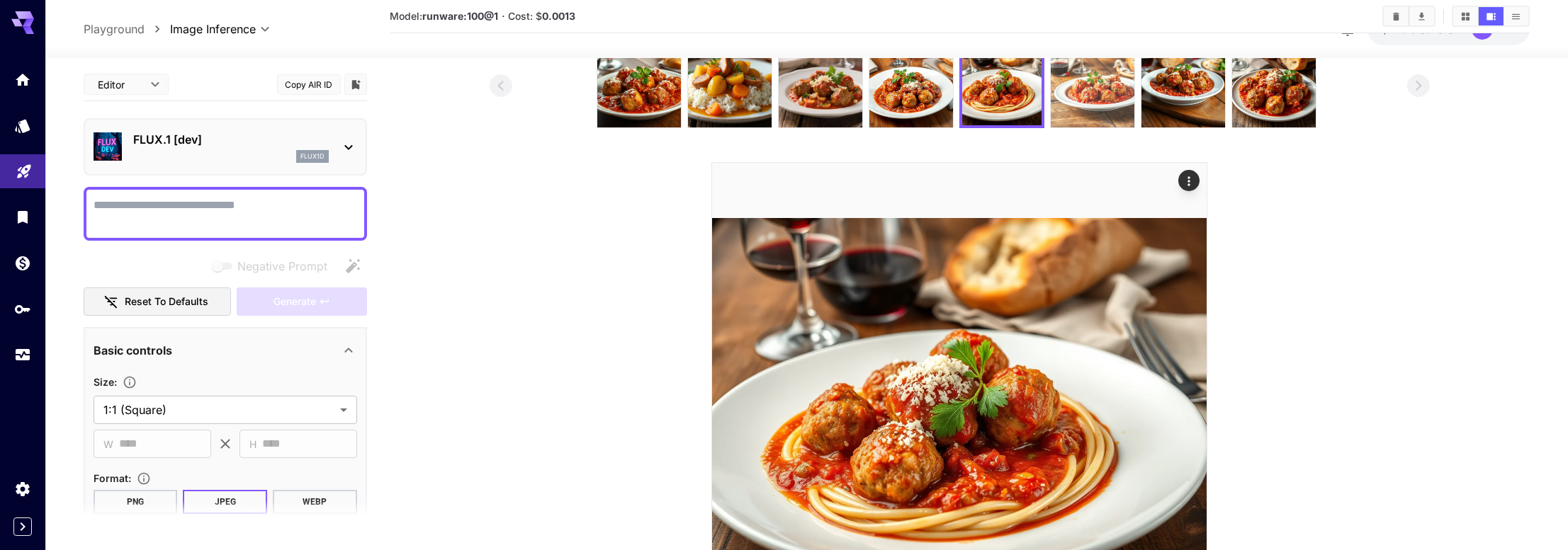
click at [1093, 111] on img at bounding box center [1092, 85] width 84 height 84
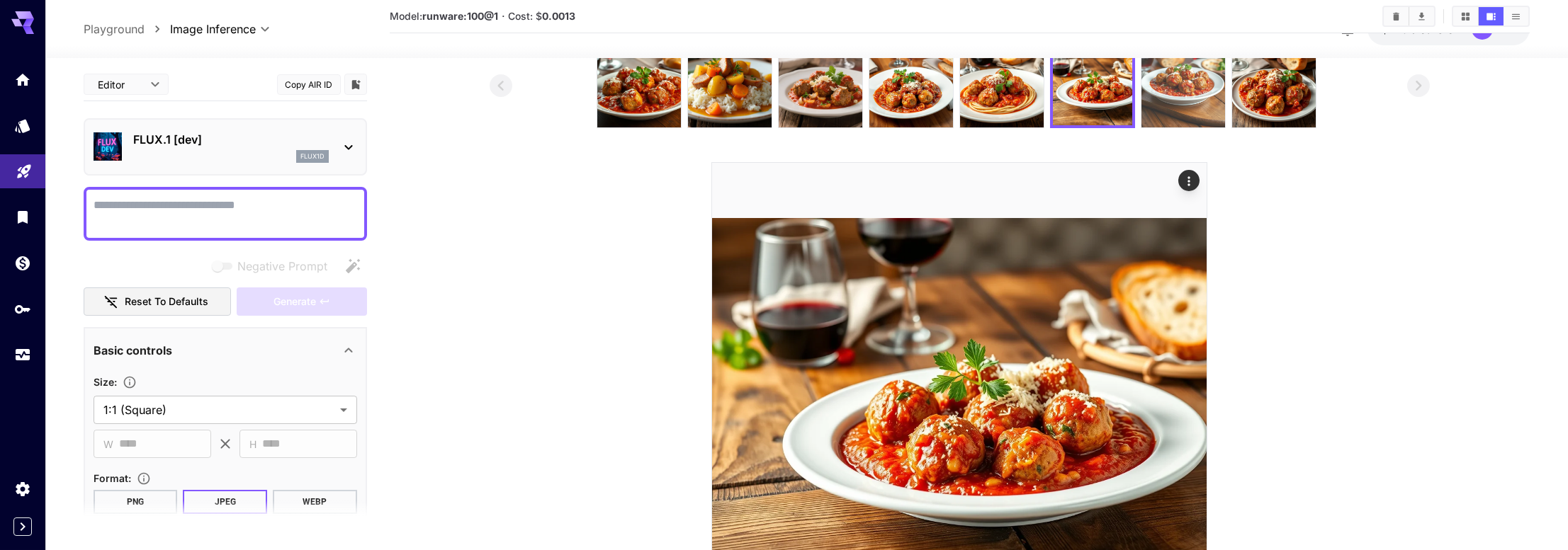
click at [1163, 108] on img at bounding box center [1183, 85] width 84 height 84
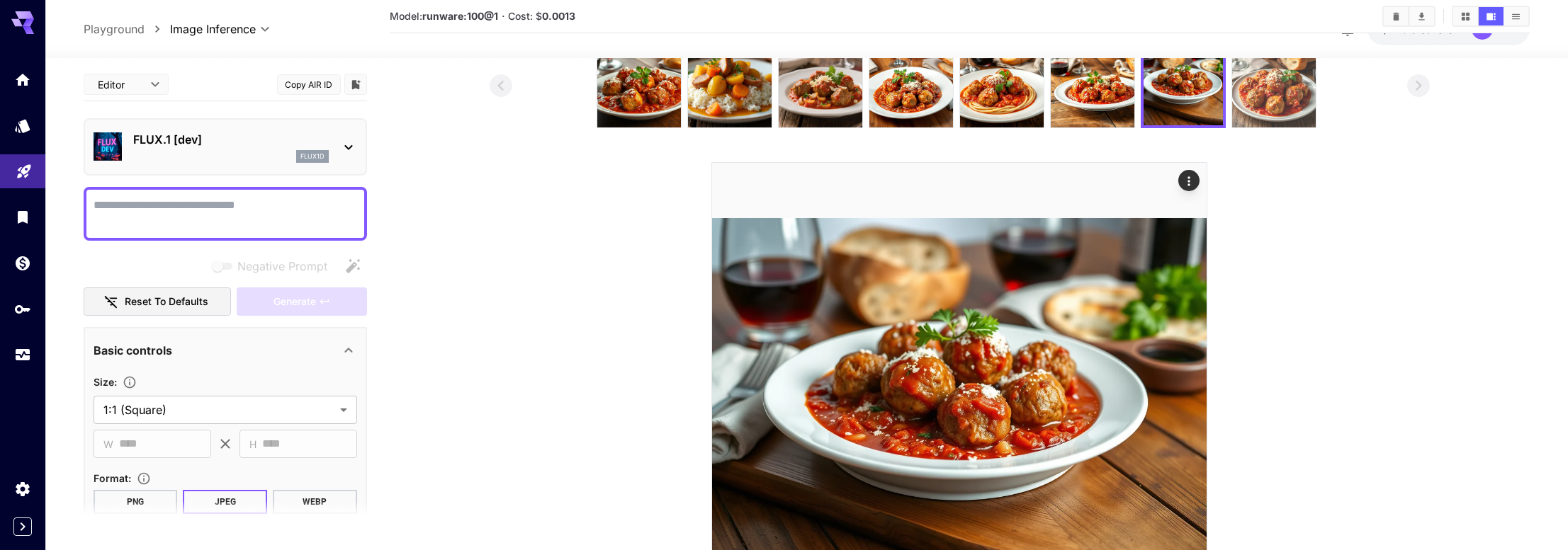
click at [1279, 119] on img at bounding box center [1274, 85] width 84 height 84
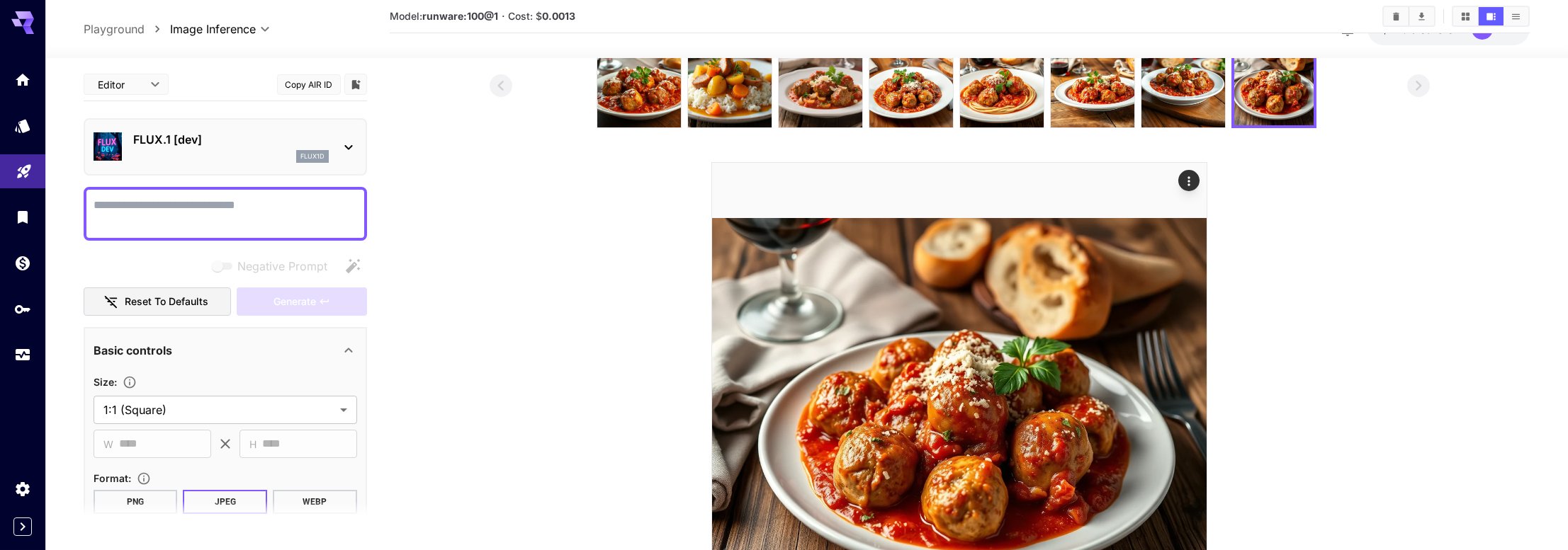
click at [477, 245] on section at bounding box center [960, 350] width 1141 height 614
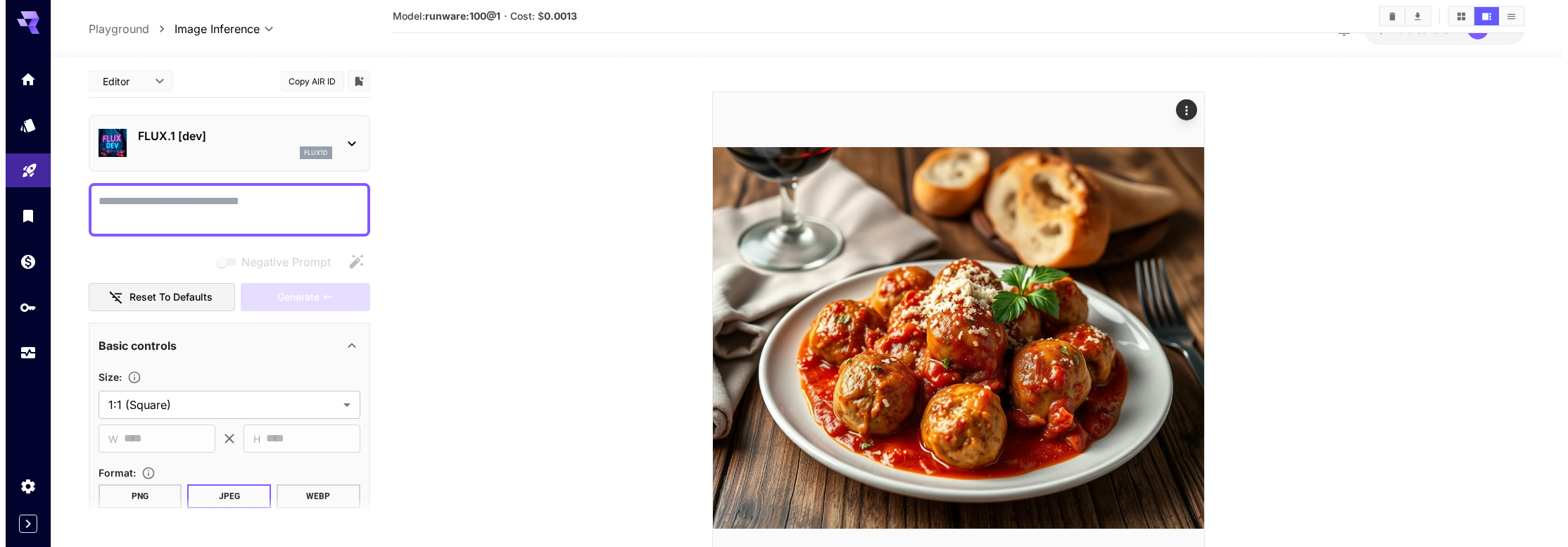
scroll to position [0, 0]
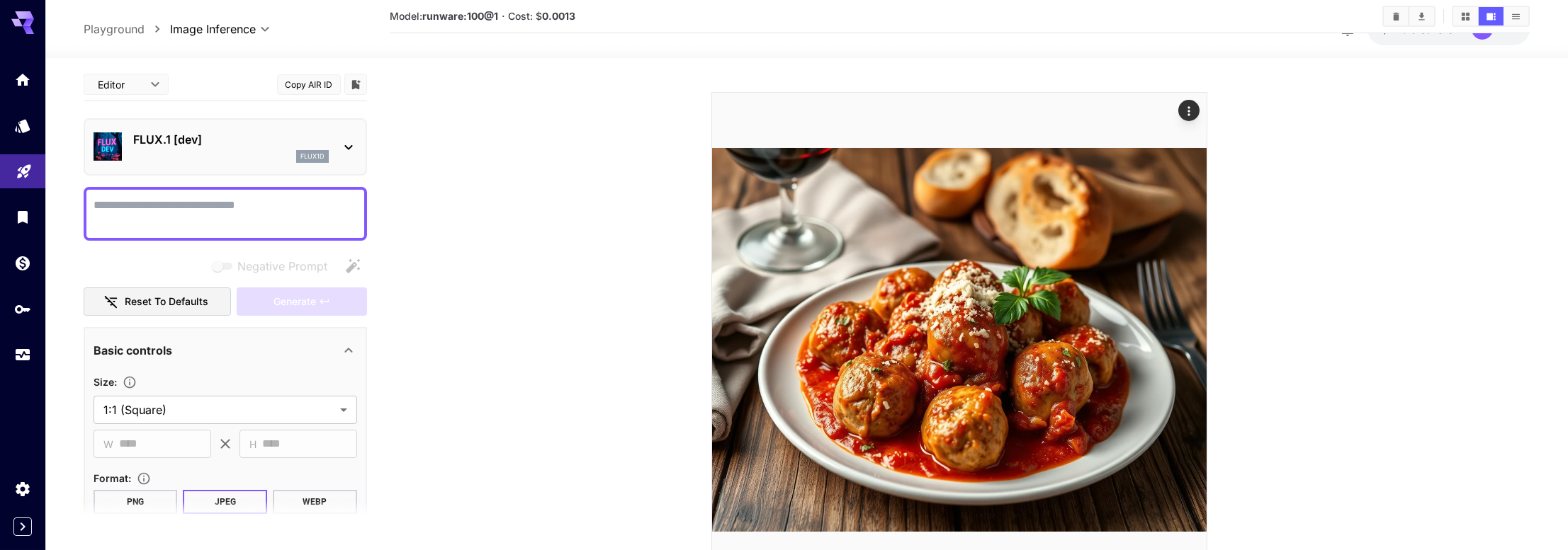
click at [342, 143] on icon at bounding box center [349, 147] width 17 height 17
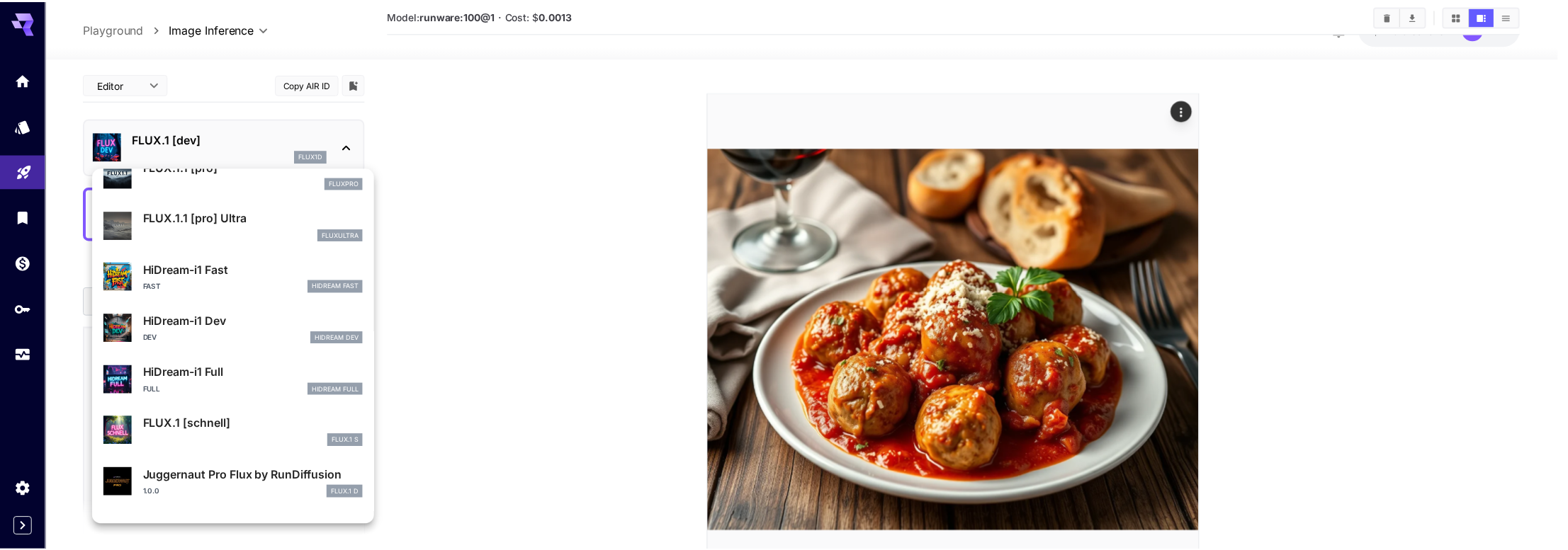
scroll to position [1144, 0]
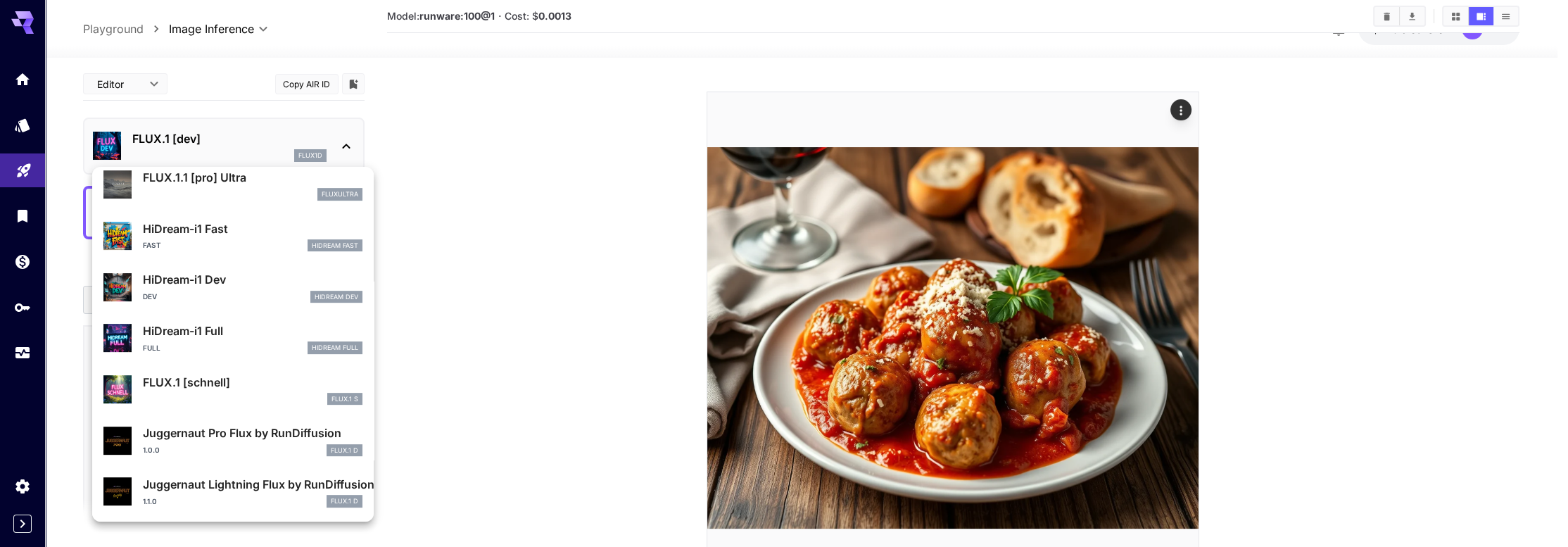
click at [549, 280] on div at bounding box center [784, 274] width 1568 height 547
